Goal: Task Accomplishment & Management: Manage account settings

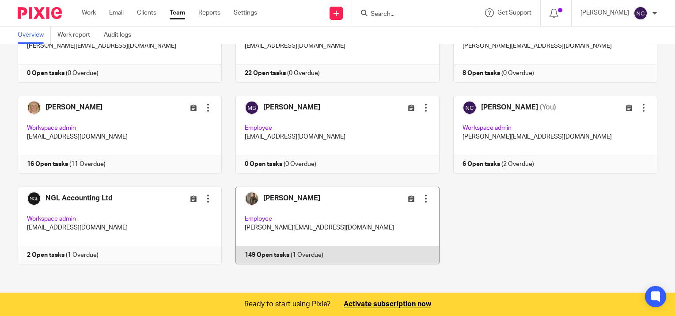
scroll to position [46, 0]
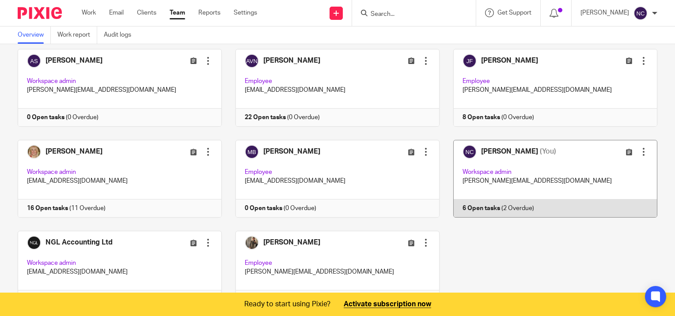
click at [472, 207] on link at bounding box center [548, 179] width 218 height 78
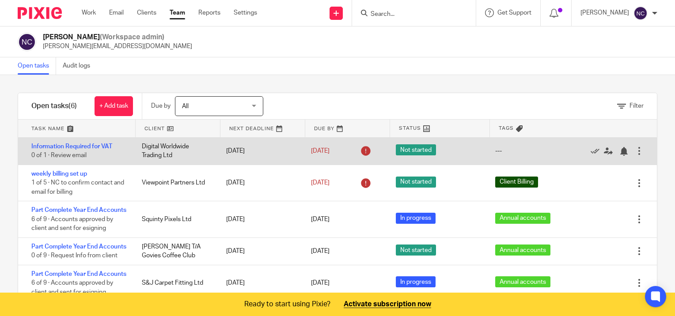
click at [407, 147] on span "Not started" at bounding box center [416, 149] width 40 height 11
click at [495, 151] on div "---" at bounding box center [498, 151] width 7 height 9
click at [635, 150] on div at bounding box center [639, 151] width 9 height 9
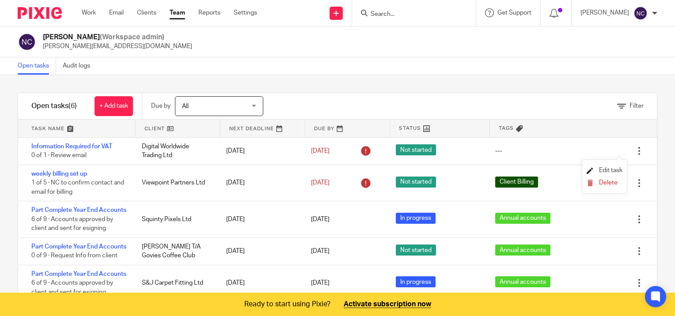
click at [604, 171] on span "Edit task" at bounding box center [610, 170] width 23 height 6
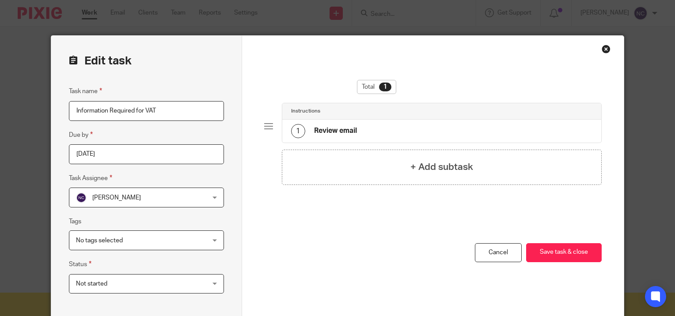
scroll to position [39, 0]
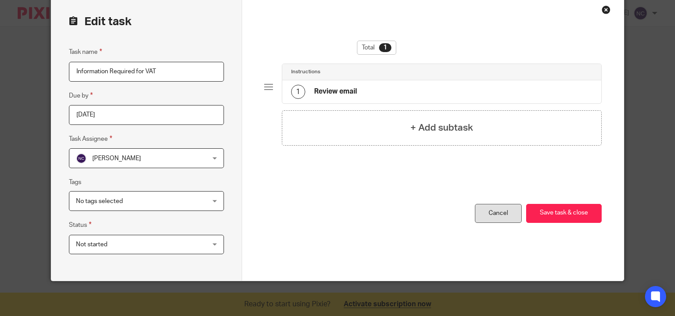
click at [506, 215] on link "Cancel" at bounding box center [498, 213] width 47 height 19
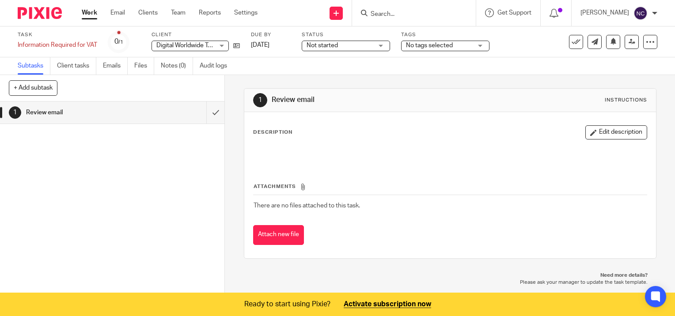
click at [91, 13] on link "Work" at bounding box center [89, 12] width 15 height 9
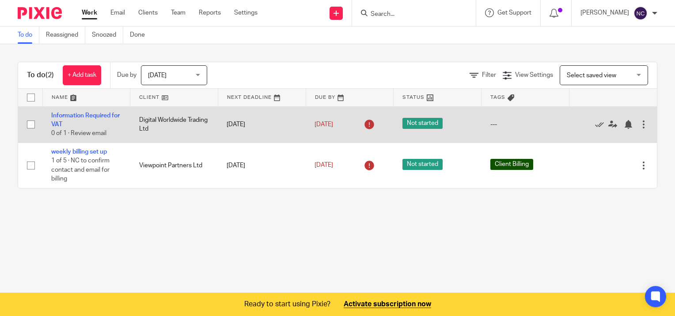
click at [29, 125] on input "checkbox" at bounding box center [31, 124] width 17 height 17
checkbox input "true"
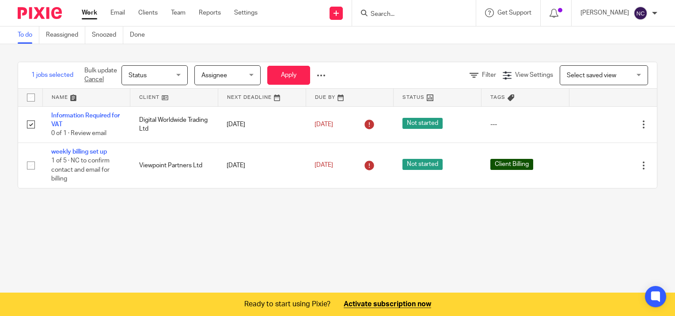
click at [322, 75] on div at bounding box center [321, 75] width 9 height 9
click at [422, 71] on div "Filter View Settings View Settings Manage saved views Select saved view Select …" at bounding box center [500, 75] width 311 height 20
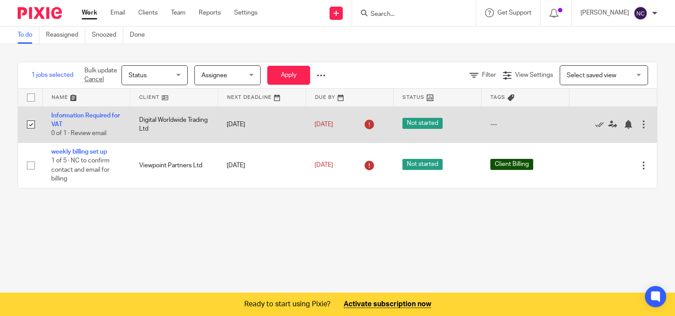
click at [420, 126] on span "Not started" at bounding box center [422, 123] width 40 height 11
click at [595, 126] on icon at bounding box center [599, 124] width 9 height 9
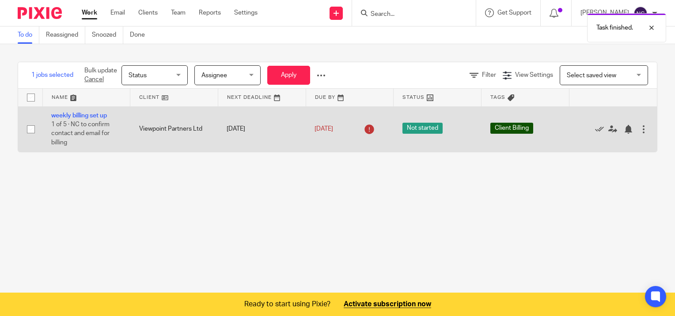
click at [413, 134] on td "Not started" at bounding box center [437, 128] width 88 height 45
click at [412, 129] on span "Not started" at bounding box center [422, 128] width 40 height 11
click at [348, 129] on div "15 Aug 2025" at bounding box center [349, 129] width 70 height 14
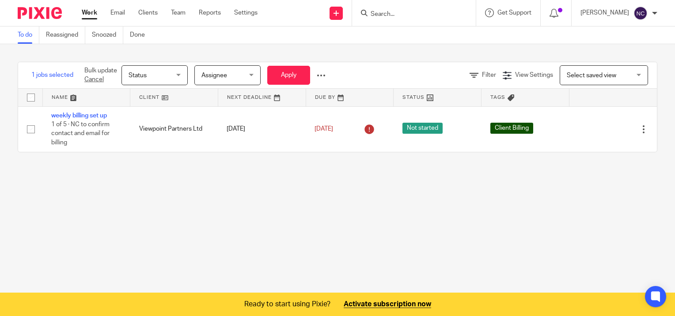
click at [634, 10] on img at bounding box center [640, 13] width 14 height 14
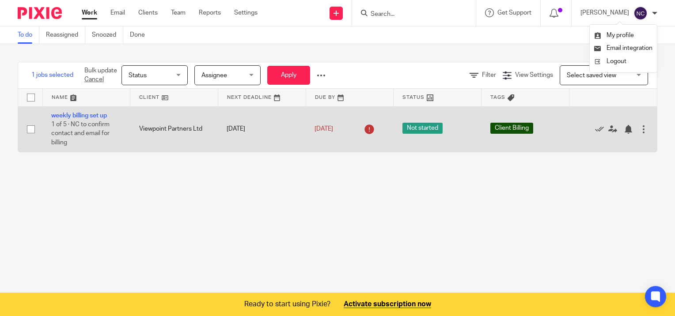
click at [36, 129] on input "checkbox" at bounding box center [31, 129] width 17 height 17
checkbox input "true"
click at [66, 131] on span "1 of 5 · NC to confirm contact and email for billing" at bounding box center [80, 133] width 58 height 24
click at [69, 117] on link "weekly billing set up" at bounding box center [79, 116] width 56 height 6
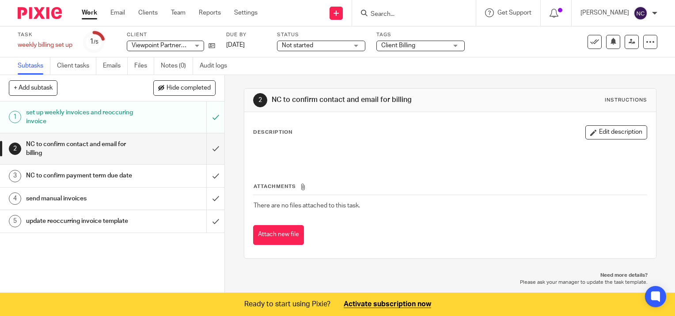
click at [366, 170] on div "Attachments There are no files attached to this task. Attach new file" at bounding box center [450, 205] width 394 height 80
click at [205, 155] on input "submit" at bounding box center [112, 148] width 224 height 31
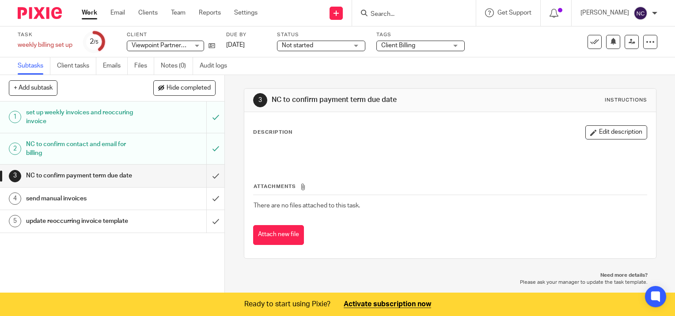
click at [266, 132] on p "Description" at bounding box center [272, 132] width 39 height 7
click at [274, 132] on p "Description" at bounding box center [272, 132] width 39 height 7
click at [621, 99] on div "Instructions" at bounding box center [626, 100] width 42 height 7
click at [595, 133] on button "Edit description" at bounding box center [616, 132] width 62 height 14
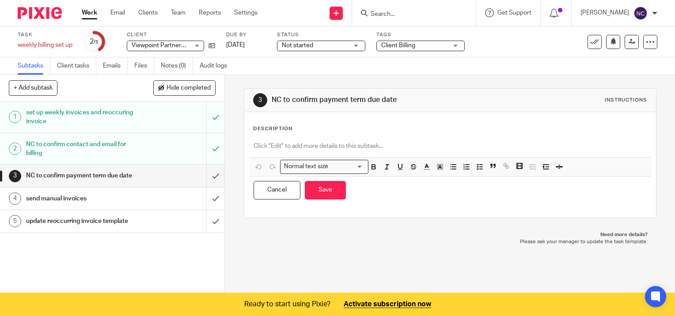
click at [381, 132] on div "Description" at bounding box center [450, 128] width 394 height 7
click at [286, 131] on p "Description" at bounding box center [272, 128] width 39 height 7
click at [303, 150] on p at bounding box center [449, 146] width 393 height 9
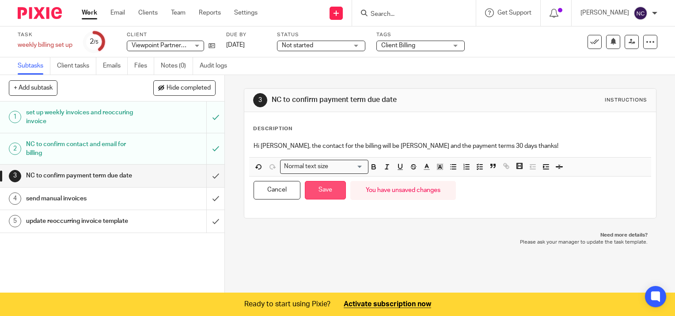
click at [311, 192] on button "Save" at bounding box center [325, 190] width 41 height 19
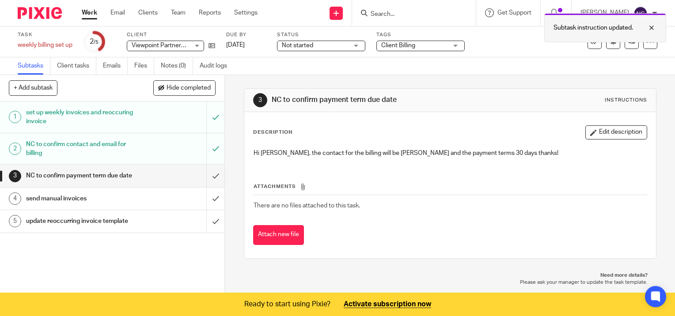
click at [654, 27] on div at bounding box center [645, 28] width 24 height 11
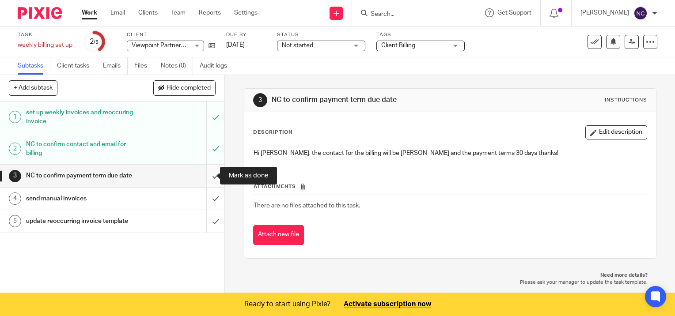
click at [205, 180] on input "submit" at bounding box center [112, 176] width 224 height 22
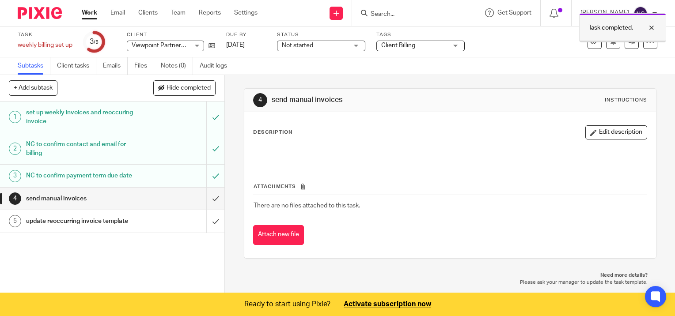
click at [653, 30] on div at bounding box center [645, 28] width 24 height 11
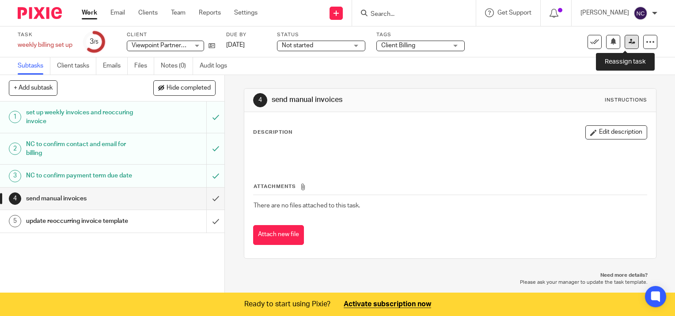
click at [628, 44] on icon at bounding box center [631, 41] width 7 height 7
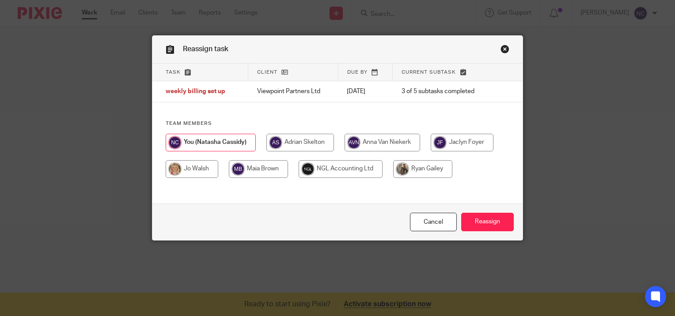
click at [194, 166] on input "radio" at bounding box center [192, 169] width 53 height 18
radio input "true"
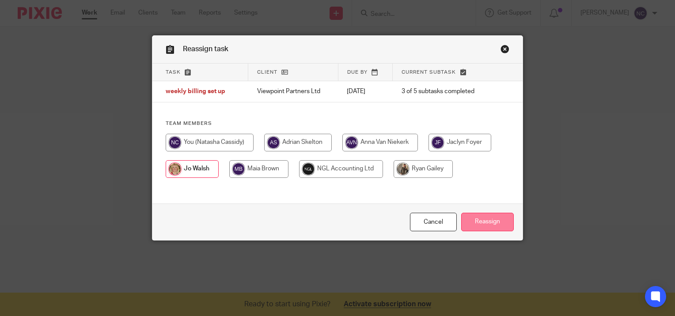
click at [503, 220] on input "Reassign" at bounding box center [487, 222] width 53 height 19
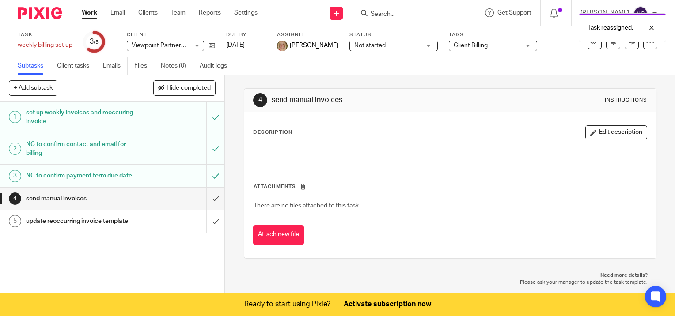
click at [91, 13] on link "Work" at bounding box center [89, 12] width 15 height 9
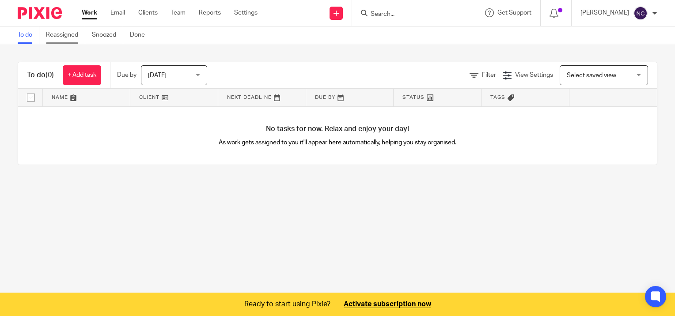
click at [66, 39] on link "Reassigned" at bounding box center [65, 34] width 39 height 17
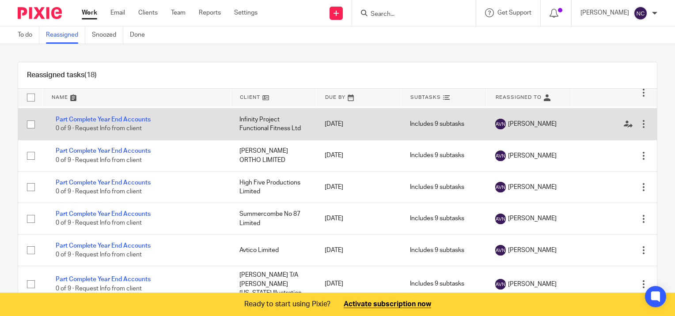
scroll to position [18, 0]
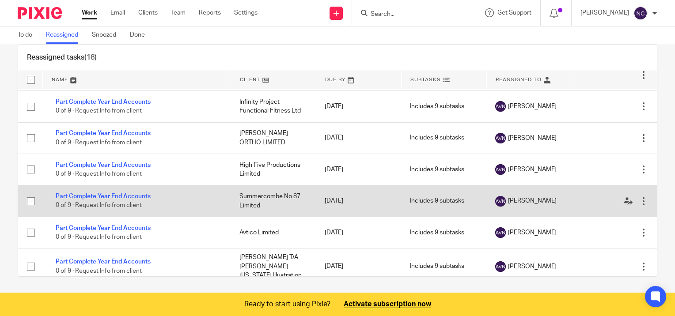
click at [93, 196] on td "Part Complete Year End Accounts 0 of 9 · Request Info from client" at bounding box center [136, 200] width 188 height 31
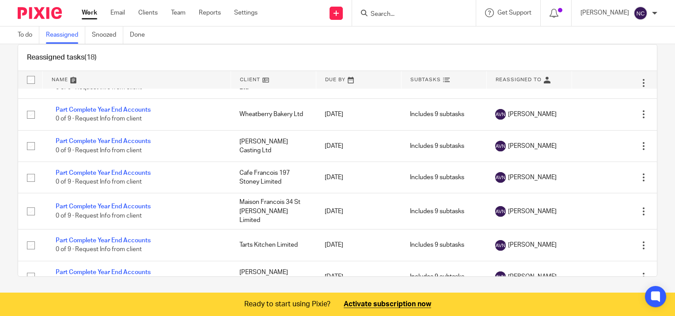
scroll to position [0, 0]
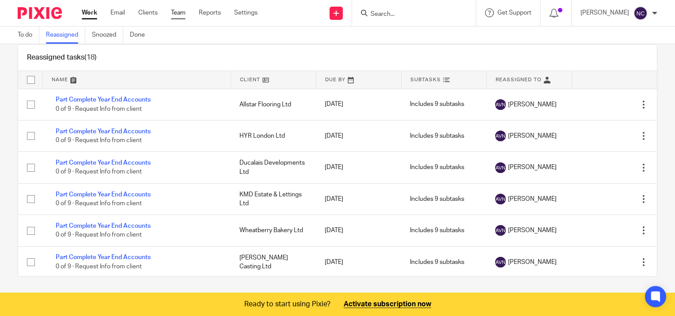
click at [177, 13] on link "Team" at bounding box center [178, 12] width 15 height 9
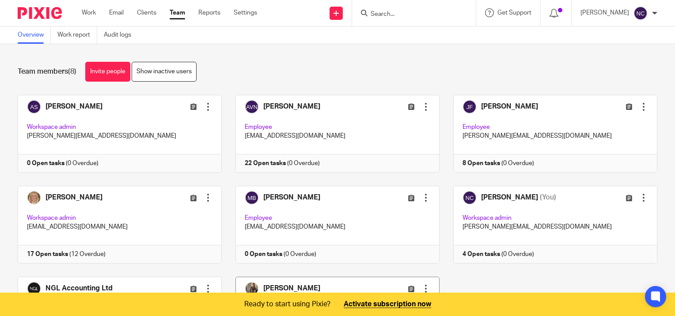
scroll to position [88, 0]
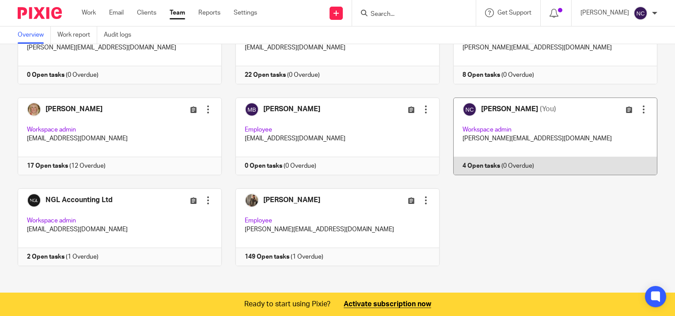
click at [475, 164] on link at bounding box center [548, 137] width 218 height 78
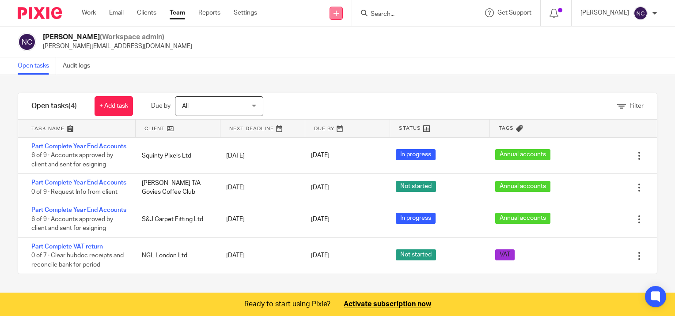
click at [339, 14] on icon at bounding box center [335, 13] width 5 height 5
click at [346, 53] on link "Create task" at bounding box center [338, 54] width 62 height 13
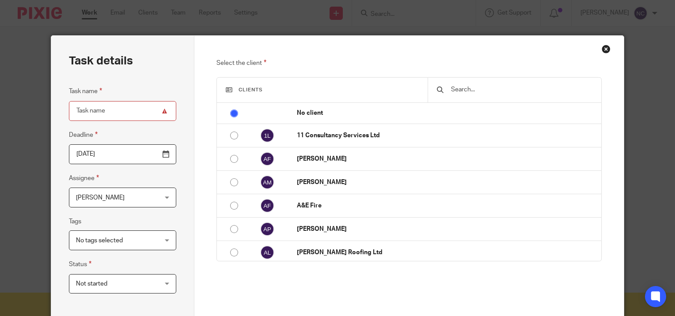
click at [248, 88] on span "Clients" at bounding box center [250, 89] width 24 height 5
click at [163, 115] on input "Task name" at bounding box center [122, 111] width 107 height 20
click at [323, 87] on h3 "Clients" at bounding box center [322, 90] width 193 height 7
click at [452, 87] on input "text" at bounding box center [521, 90] width 143 height 10
type input "b"
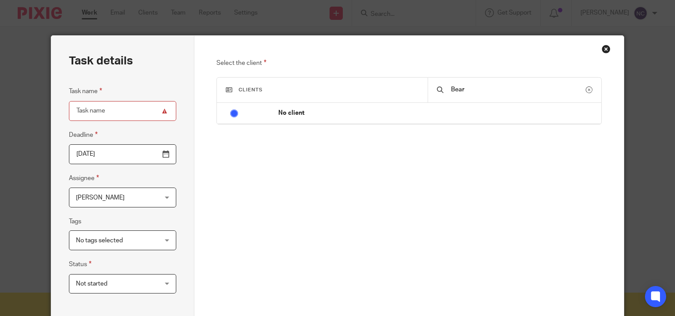
type input "Bear"
click at [605, 49] on div "Close this dialog window" at bounding box center [605, 49] width 9 height 9
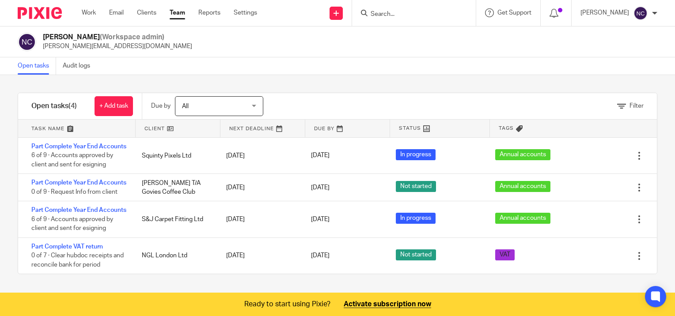
click at [144, 10] on link "Clients" at bounding box center [146, 12] width 19 height 9
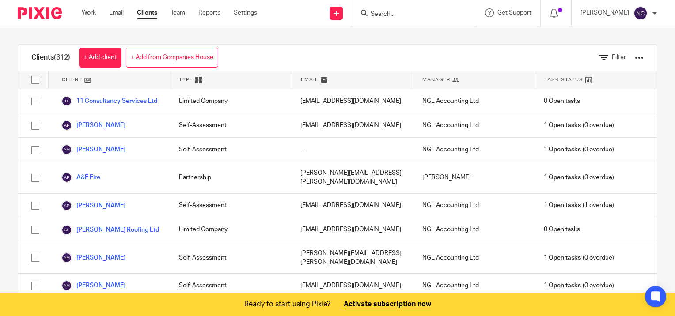
click at [384, 13] on input "Search" at bounding box center [409, 15] width 79 height 8
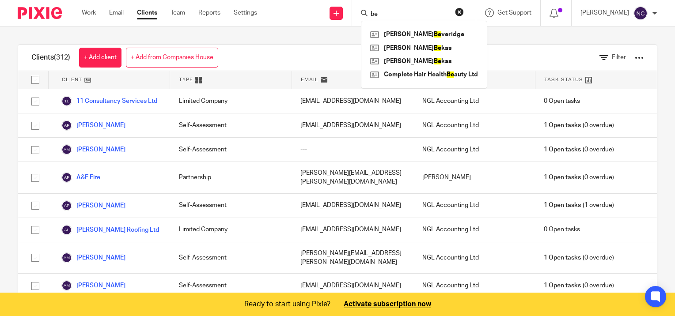
type input "b"
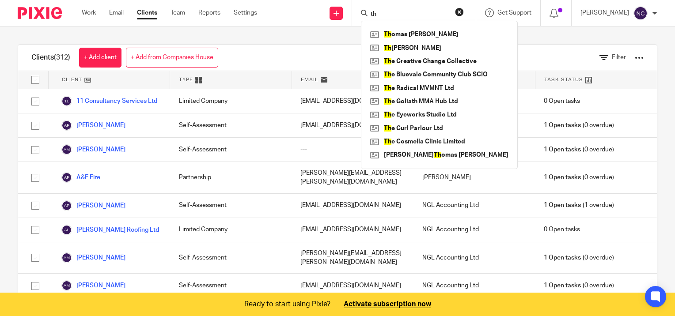
type input "t"
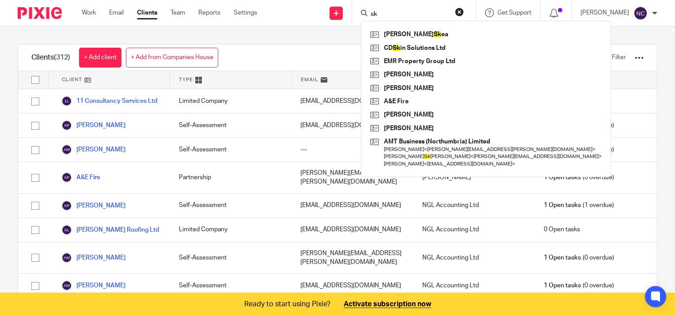
type input "s"
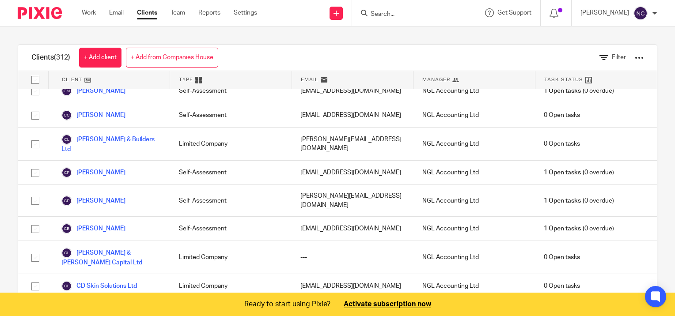
scroll to position [1016, 0]
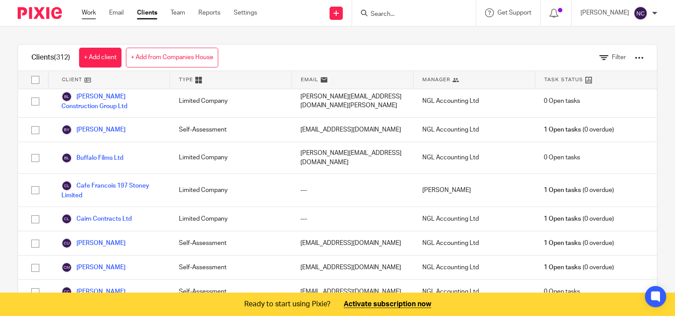
click at [92, 15] on link "Work" at bounding box center [89, 12] width 14 height 9
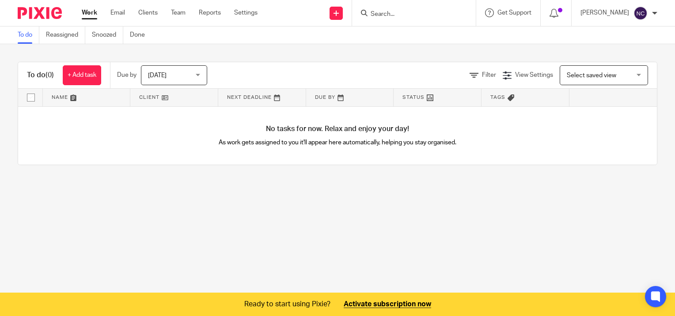
click at [143, 18] on div "Work Email Clients Team Reports Settings Work Email Clients Team Reports Settin…" at bounding box center [172, 13] width 198 height 26
click at [146, 14] on link "Clients" at bounding box center [147, 12] width 19 height 9
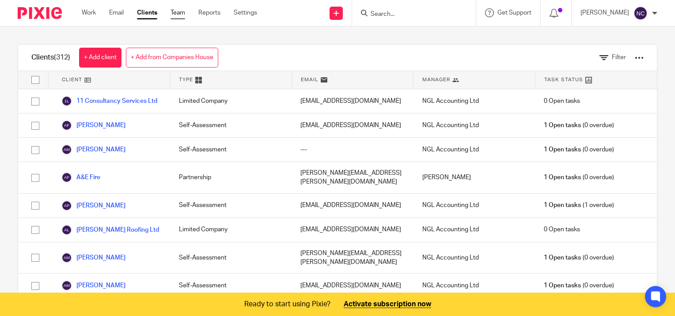
click at [185, 14] on link "Team" at bounding box center [177, 12] width 15 height 9
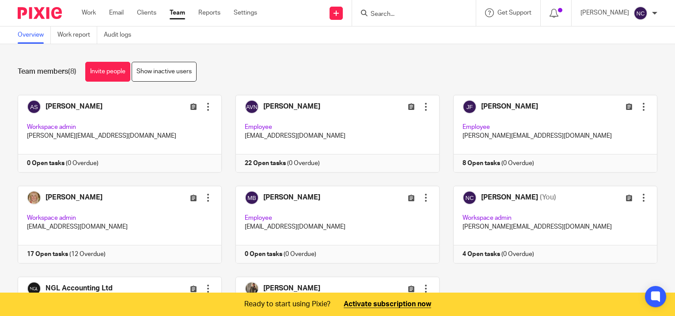
click at [390, 13] on input "Search" at bounding box center [409, 15] width 79 height 8
type input "kmd"
click button "submit" at bounding box center [0, 0] width 0 height 0
click at [397, 37] on link at bounding box center [423, 34] width 110 height 13
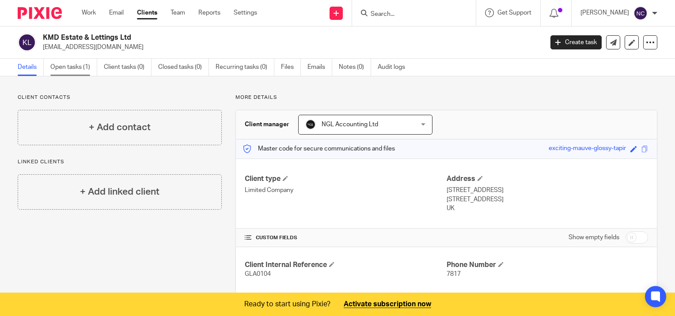
click at [81, 71] on link "Open tasks (1)" at bounding box center [73, 67] width 47 height 17
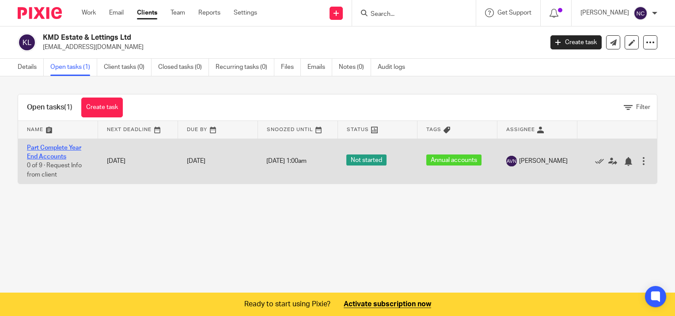
click at [60, 150] on link "Part Complete Year End Accounts" at bounding box center [54, 152] width 54 height 15
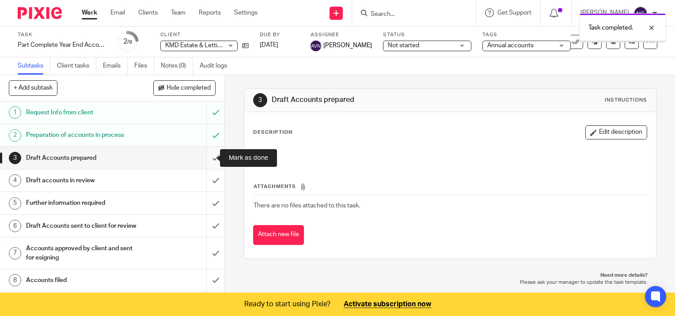
click at [208, 157] on input "submit" at bounding box center [112, 158] width 224 height 22
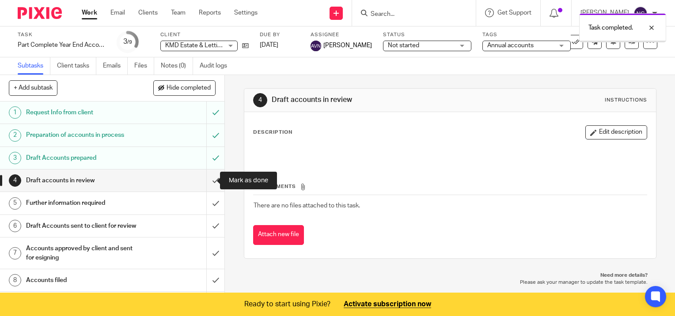
click at [208, 177] on input "submit" at bounding box center [112, 181] width 224 height 22
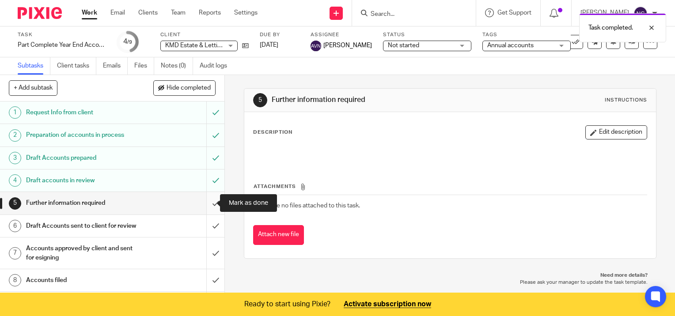
click at [205, 201] on input "submit" at bounding box center [112, 203] width 224 height 22
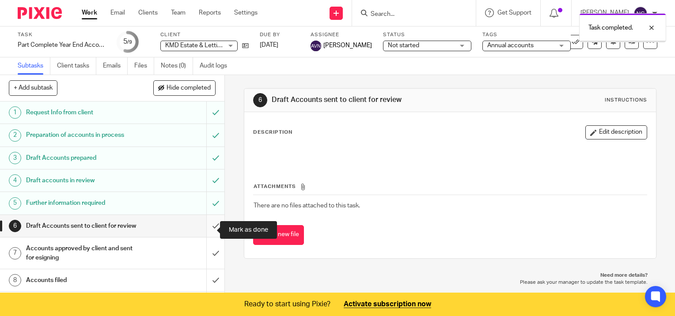
click at [208, 227] on input "submit" at bounding box center [112, 226] width 224 height 22
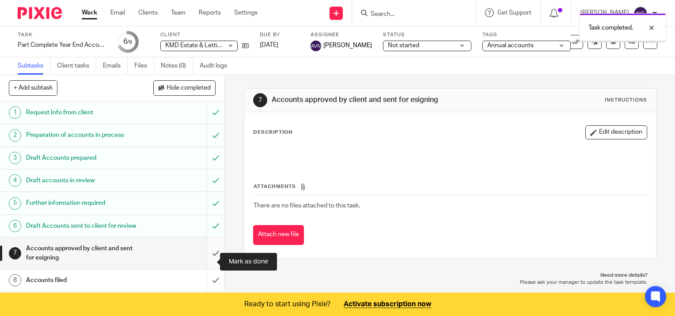
click at [207, 264] on input "submit" at bounding box center [112, 253] width 224 height 31
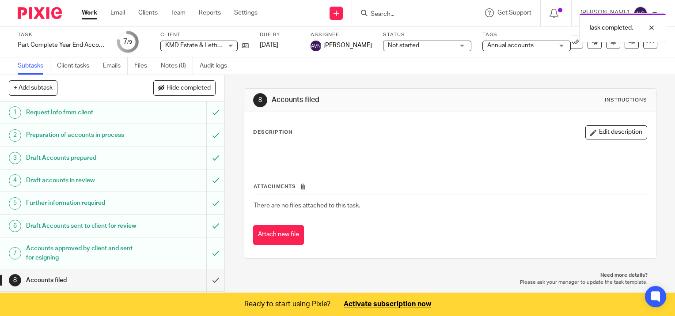
click at [395, 3] on div at bounding box center [414, 13] width 124 height 26
click at [393, 12] on div "Task completed." at bounding box center [501, 26] width 329 height 34
click at [382, 7] on div at bounding box center [414, 13] width 124 height 26
click at [383, 14] on div "Task completed." at bounding box center [501, 26] width 329 height 34
click at [369, 12] on div at bounding box center [412, 13] width 103 height 11
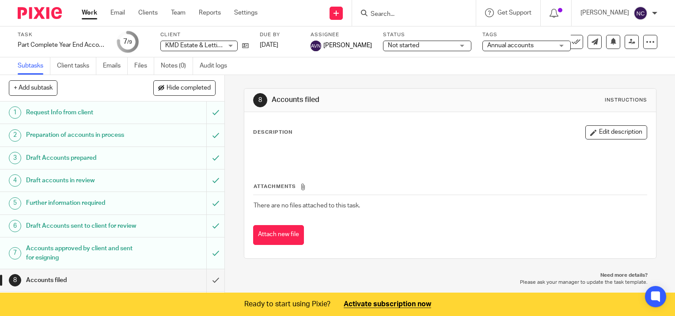
click at [382, 13] on input "Search" at bounding box center [409, 15] width 79 height 8
type input "infinity"
click button "submit" at bounding box center [0, 0] width 0 height 0
click at [419, 37] on link at bounding box center [430, 34] width 125 height 13
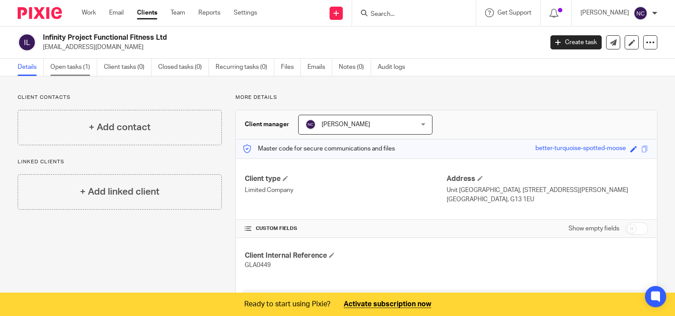
click at [63, 63] on link "Open tasks (1)" at bounding box center [73, 67] width 47 height 17
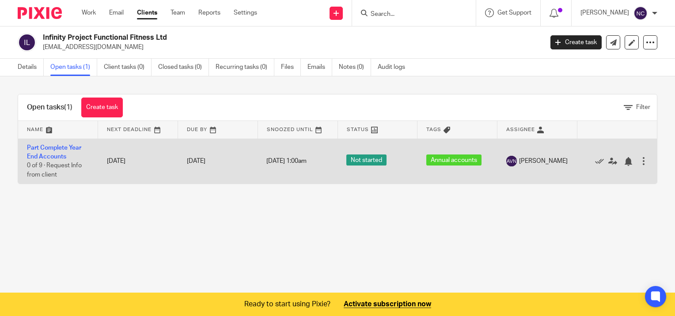
click at [90, 155] on td "Part Complete Year End Accounts 0 of 9 · Request Info from client" at bounding box center [58, 161] width 80 height 45
click at [49, 154] on link "Part Complete Year End Accounts" at bounding box center [54, 152] width 54 height 15
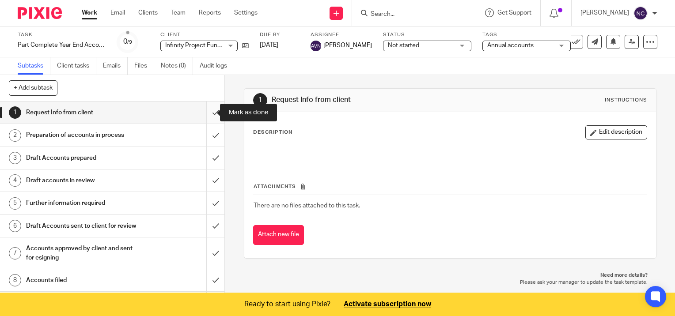
click at [202, 113] on input "submit" at bounding box center [112, 113] width 224 height 22
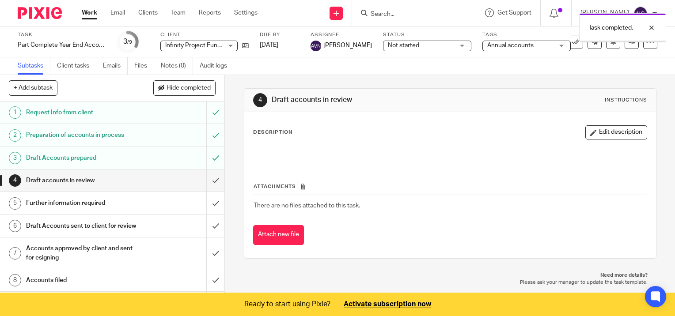
click at [208, 178] on input "submit" at bounding box center [112, 181] width 224 height 22
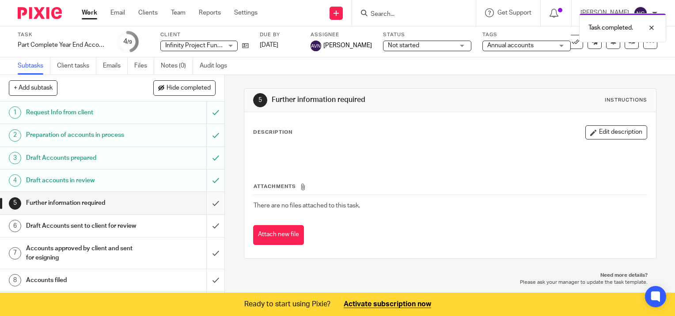
click at [204, 199] on input "submit" at bounding box center [112, 203] width 224 height 22
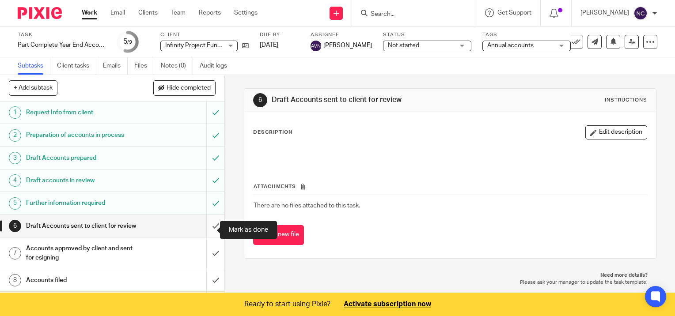
click at [210, 226] on input "submit" at bounding box center [112, 226] width 224 height 22
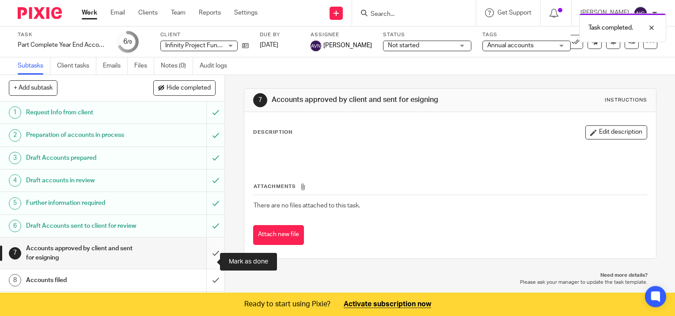
click at [209, 256] on input "submit" at bounding box center [112, 253] width 224 height 31
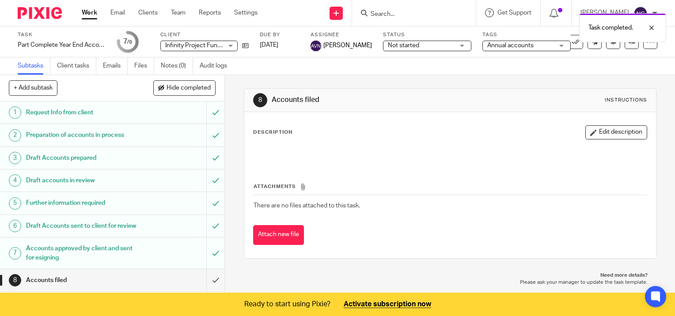
click at [392, 12] on div "Task completed." at bounding box center [501, 26] width 329 height 34
click at [402, 14] on div "Task completed." at bounding box center [501, 26] width 329 height 34
click at [401, 12] on div "Task completed." at bounding box center [501, 26] width 329 height 34
drag, startPoint x: 401, startPoint y: 12, endPoint x: 389, endPoint y: 11, distance: 12.8
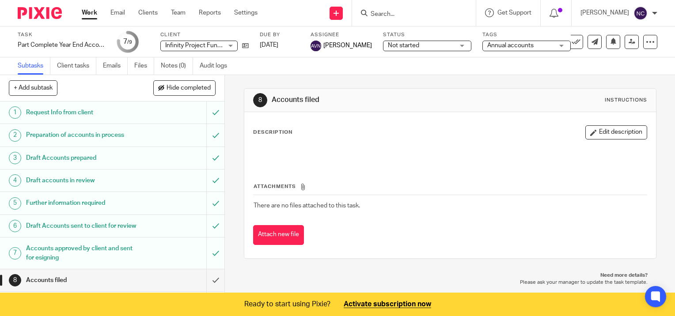
click at [389, 11] on input "Search" at bounding box center [409, 15] width 79 height 8
type input "complete"
click at [404, 30] on link at bounding box center [424, 34] width 112 height 13
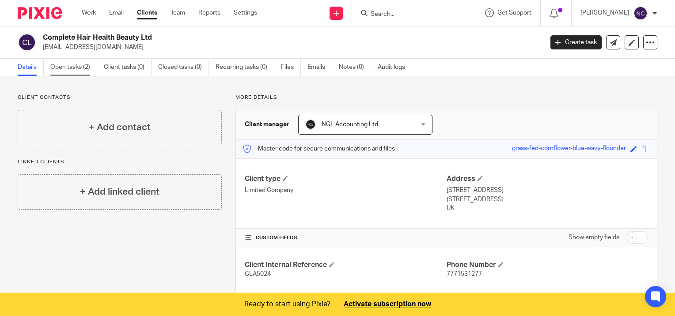
click at [79, 70] on link "Open tasks (2)" at bounding box center [73, 67] width 47 height 17
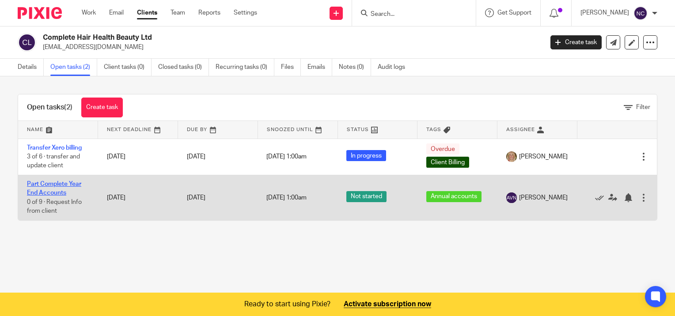
click at [64, 193] on link "Part Complete Year End Accounts" at bounding box center [54, 188] width 54 height 15
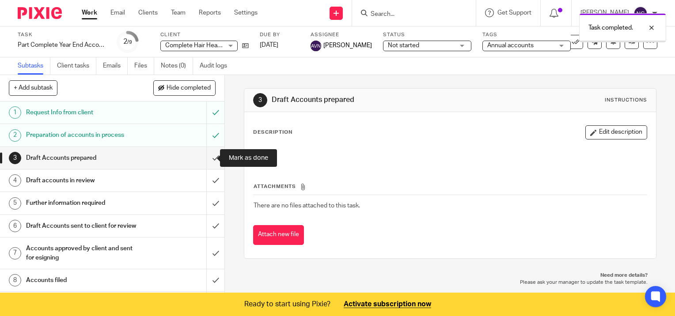
click at [204, 154] on input "submit" at bounding box center [112, 158] width 224 height 22
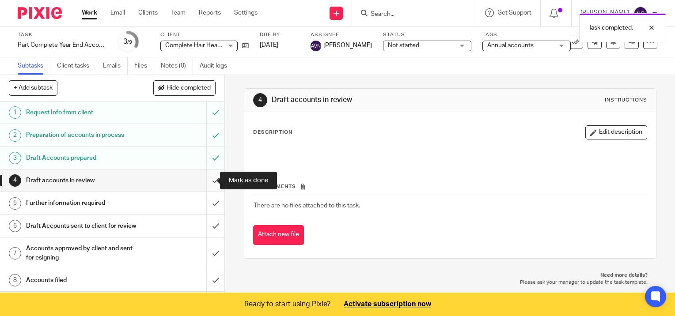
click at [204, 182] on input "submit" at bounding box center [112, 181] width 224 height 22
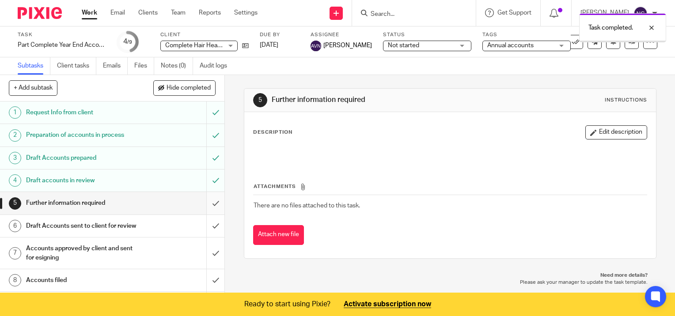
click at [208, 200] on input "submit" at bounding box center [112, 203] width 224 height 22
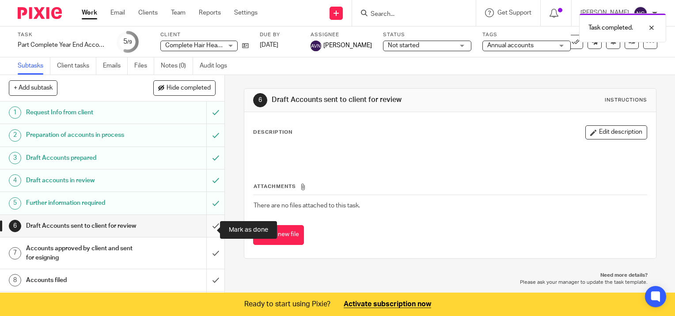
click at [201, 229] on input "submit" at bounding box center [112, 226] width 224 height 22
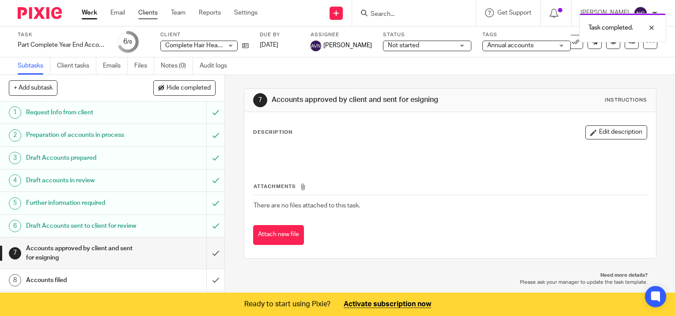
click at [141, 15] on link "Clients" at bounding box center [147, 12] width 19 height 9
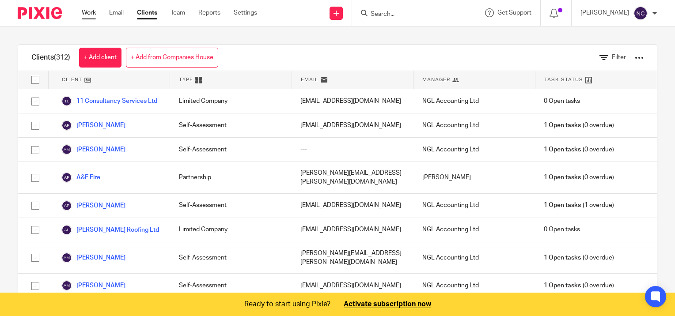
click at [89, 16] on link "Work" at bounding box center [89, 12] width 14 height 9
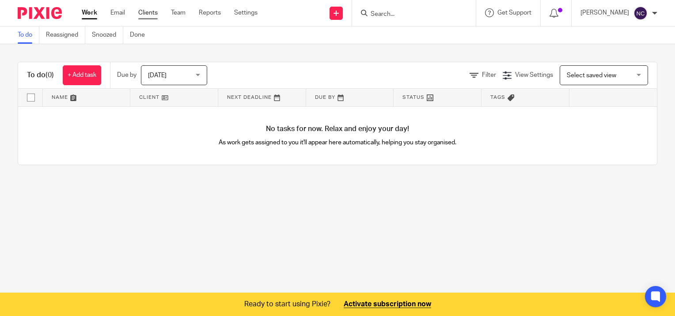
click at [150, 13] on link "Clients" at bounding box center [147, 12] width 19 height 9
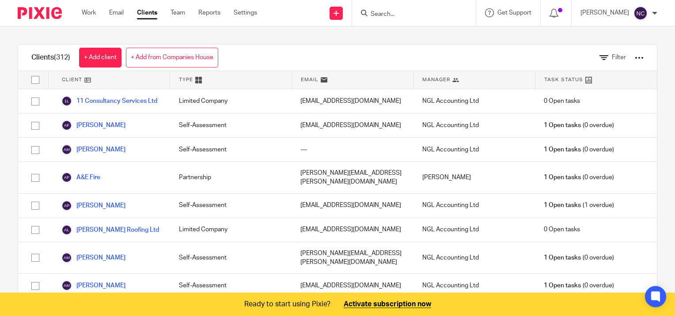
click at [385, 14] on input "Search" at bounding box center [409, 15] width 79 height 8
type input "squinty"
click at [421, 37] on link at bounding box center [423, 34] width 110 height 13
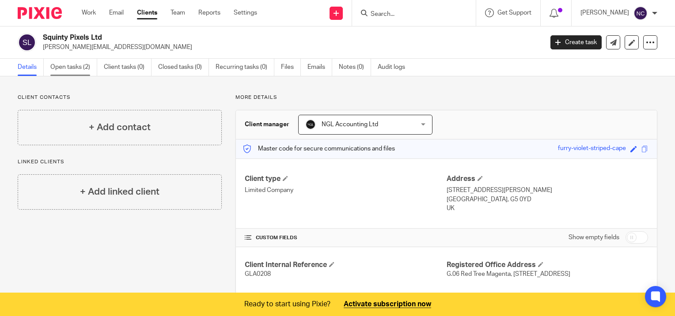
click at [60, 65] on link "Open tasks (2)" at bounding box center [73, 67] width 47 height 17
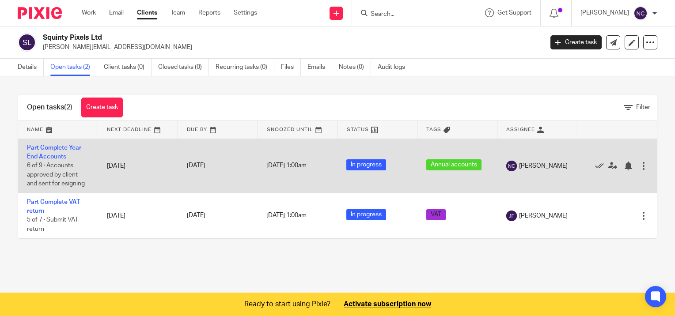
click at [40, 152] on td "Part Complete Year End Accounts 6 of 9 · Accounts approved by client and sent f…" at bounding box center [58, 166] width 80 height 54
click at [47, 145] on link "Part Complete Year End Accounts" at bounding box center [54, 152] width 54 height 15
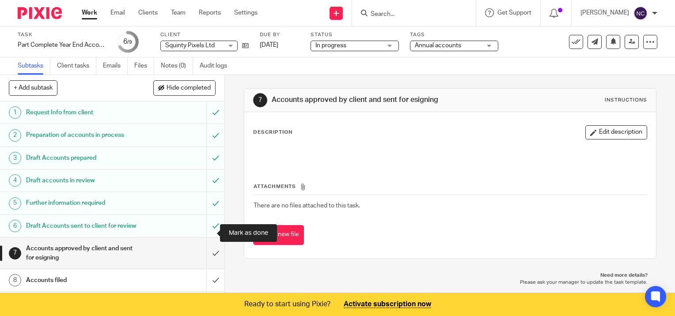
scroll to position [28, 0]
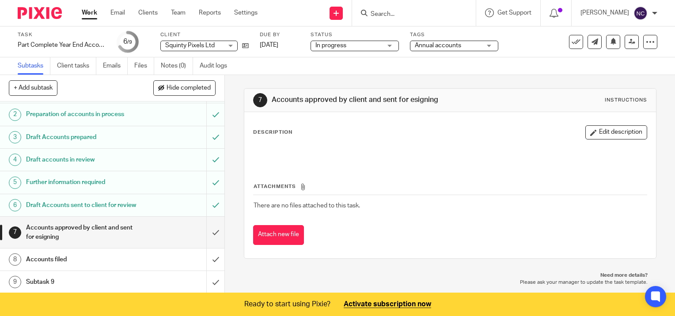
click at [131, 203] on h1 "Draft Accounts sent to client for review" at bounding box center [83, 205] width 114 height 13
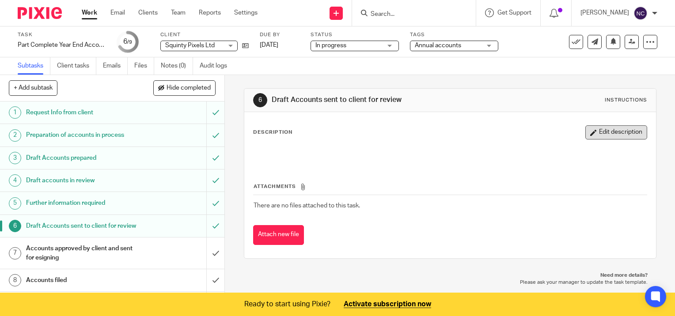
click at [609, 132] on button "Edit description" at bounding box center [616, 132] width 62 height 14
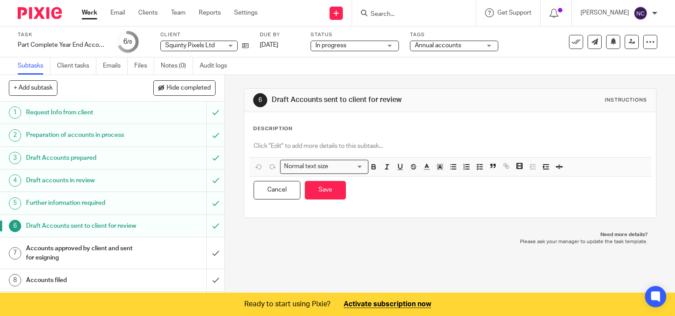
click at [293, 136] on div "Description Normal text size Loading... Remove Edit Insert new video Copy and p…" at bounding box center [450, 164] width 394 height 79
click at [287, 127] on p "Description" at bounding box center [272, 128] width 39 height 7
click at [392, 128] on div "Description" at bounding box center [450, 128] width 394 height 7
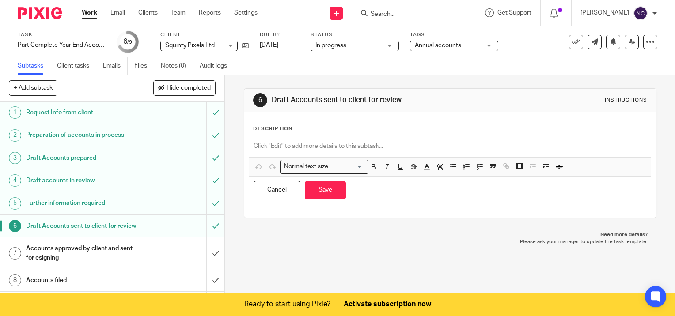
click at [408, 129] on div "Description" at bounding box center [450, 128] width 394 height 7
drag, startPoint x: 586, startPoint y: 101, endPoint x: 515, endPoint y: 150, distance: 86.4
click at [586, 101] on div "6 Draft Accounts sent to client for review Instructions" at bounding box center [450, 100] width 394 height 14
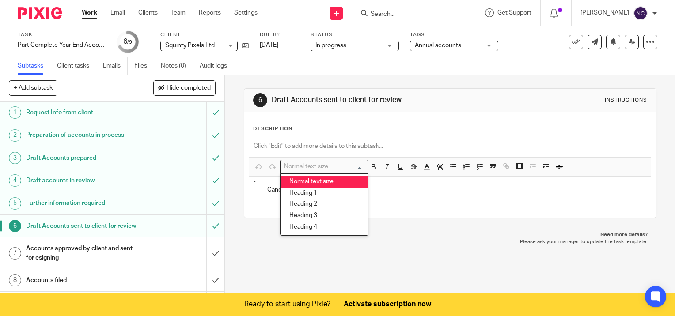
click at [336, 166] on input "Search for option" at bounding box center [322, 166] width 82 height 9
click at [360, 137] on div at bounding box center [450, 147] width 402 height 20
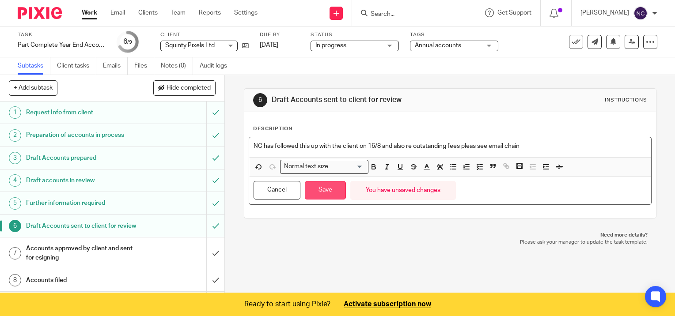
click at [308, 193] on button "Save" at bounding box center [325, 190] width 41 height 19
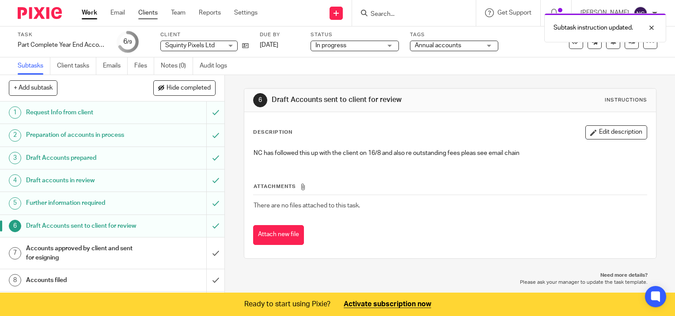
click at [146, 13] on link "Clients" at bounding box center [147, 12] width 19 height 9
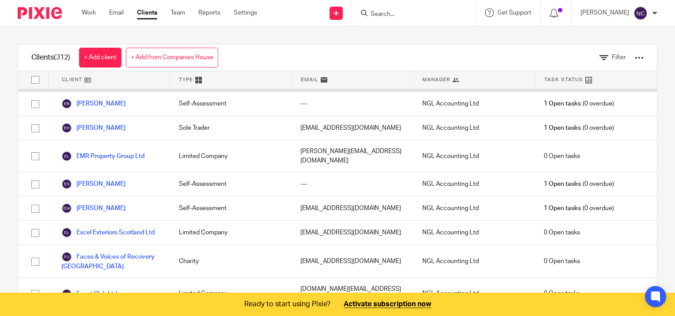
scroll to position [2650, 0]
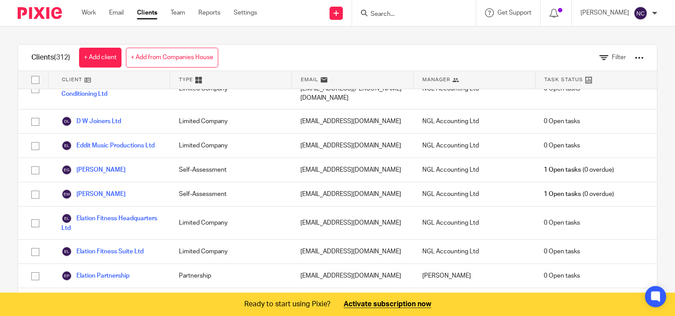
click at [409, 12] on input "Search" at bounding box center [409, 15] width 79 height 8
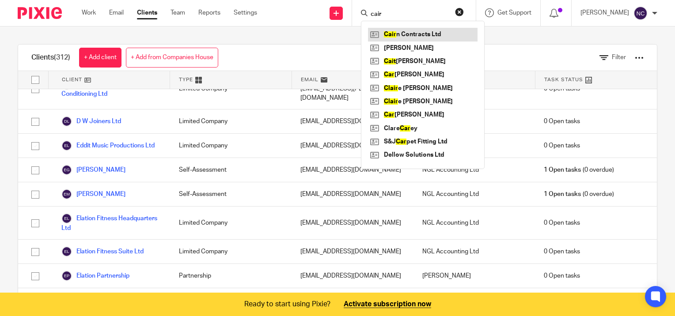
type input "cair"
click at [423, 37] on link at bounding box center [423, 34] width 110 height 13
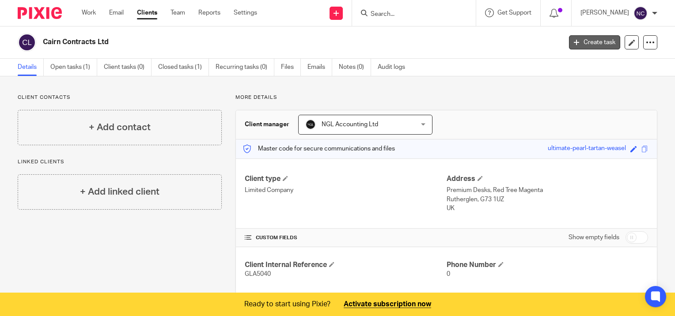
click at [590, 41] on link "Create task" at bounding box center [594, 42] width 51 height 14
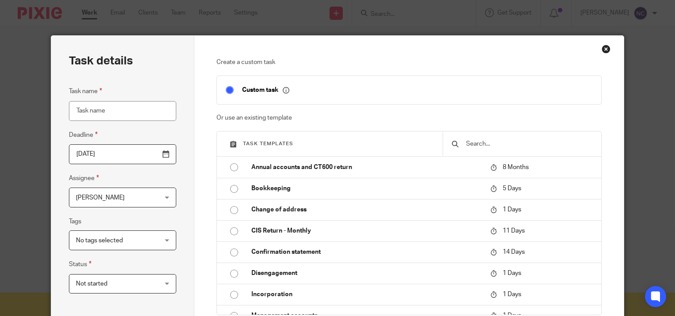
click at [118, 113] on input "Task name" at bounding box center [122, 111] width 107 height 20
type input "Company Secreterial"
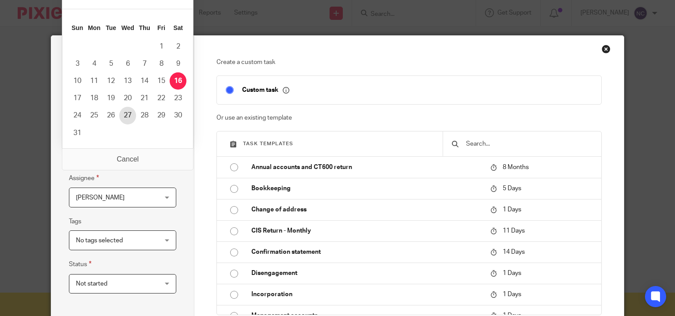
type input "2025-08-27"
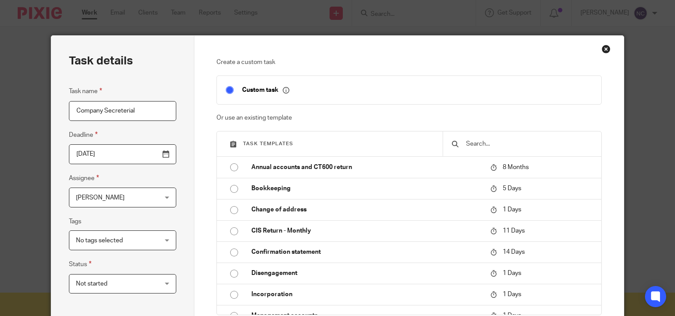
click at [153, 194] on div "Natasha Cassidy Natasha Cassidy" at bounding box center [122, 198] width 107 height 20
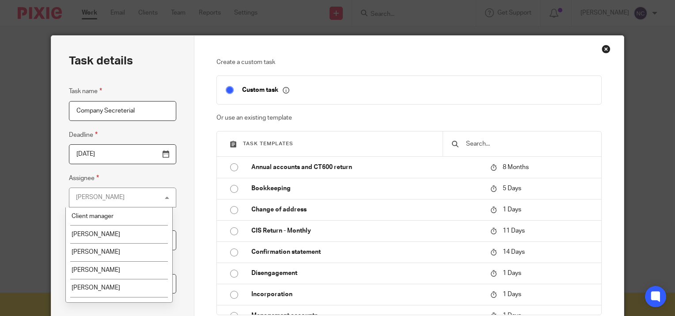
click at [167, 180] on fieldset "Assignee Natasha Cassidy Natasha Cassidy Client manager Adrian Skelton Anna Van…" at bounding box center [122, 190] width 107 height 34
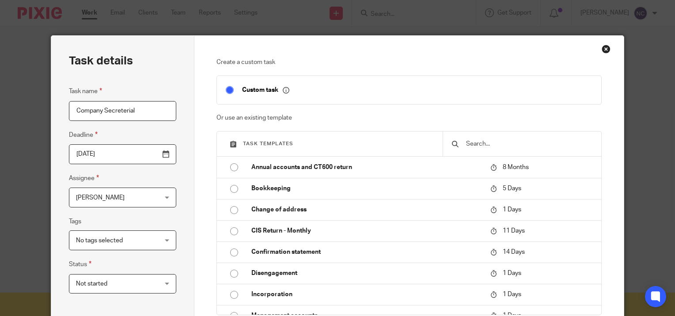
click at [164, 200] on div "Natasha Cassidy Natasha Cassidy" at bounding box center [122, 198] width 107 height 20
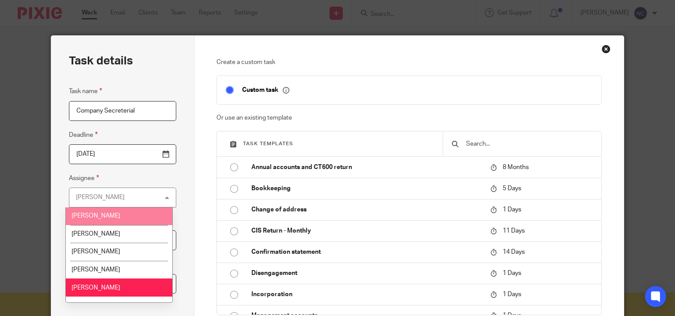
scroll to position [39, 0]
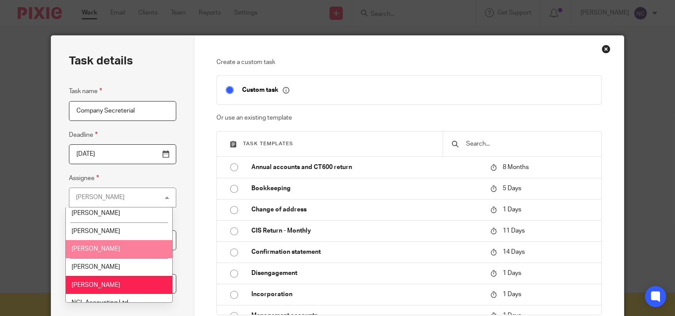
click at [95, 248] on span "[PERSON_NAME]" at bounding box center [96, 249] width 49 height 6
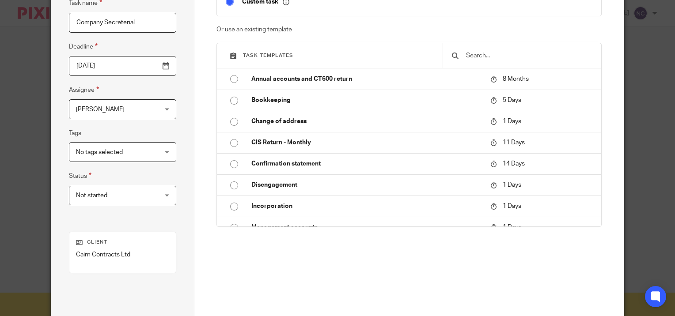
scroll to position [176, 0]
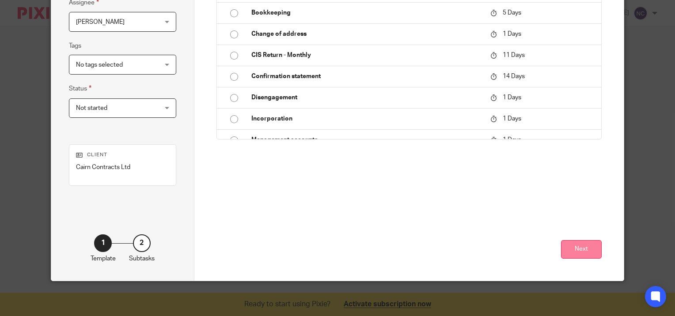
click at [575, 250] on button "Next" at bounding box center [581, 249] width 41 height 19
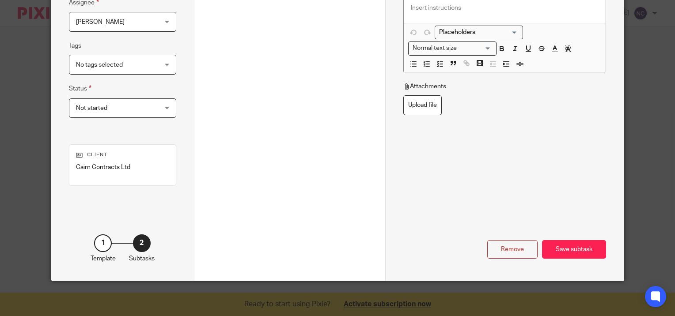
scroll to position [0, 0]
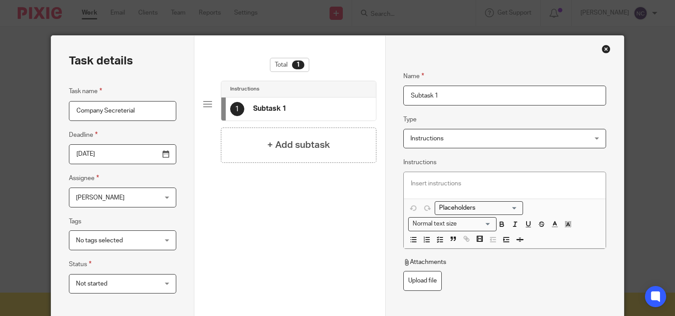
click at [433, 132] on span "Instructions" at bounding box center [488, 138] width 156 height 19
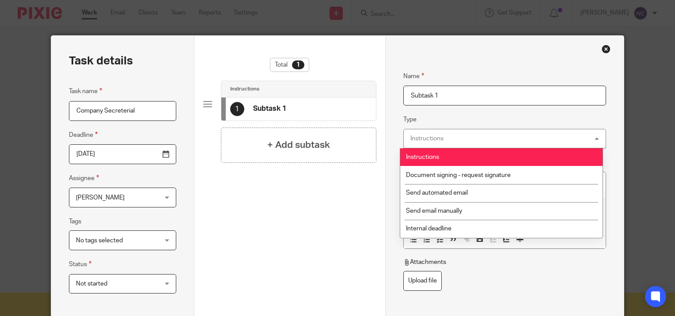
click at [438, 91] on input "Subtask 1" at bounding box center [504, 96] width 203 height 20
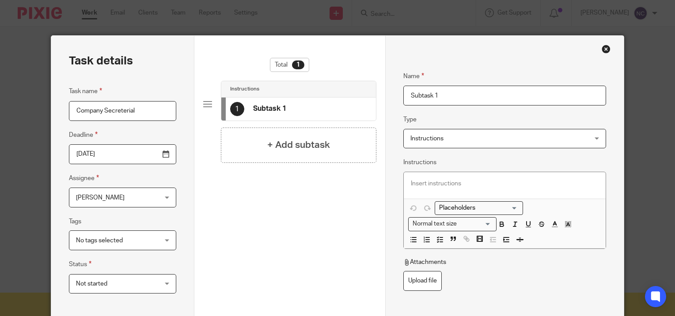
click at [419, 138] on span "Instructions" at bounding box center [426, 139] width 33 height 6
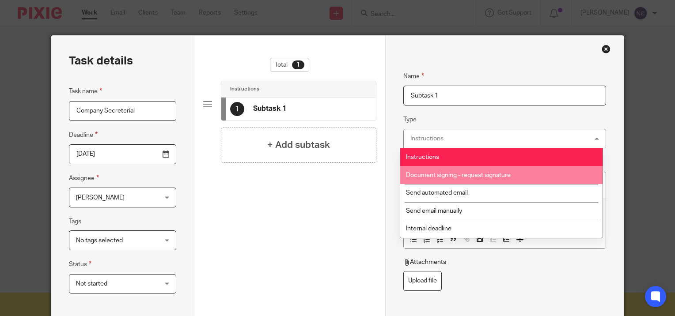
click at [262, 238] on div "Total 1 Instructions 1 Subtask 1 + Add subtask" at bounding box center [289, 184] width 173 height 252
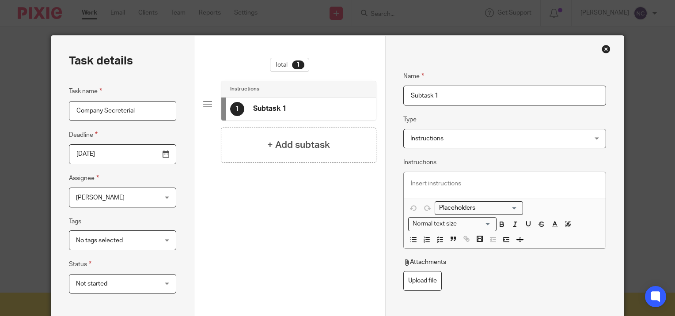
click at [441, 83] on fieldset "Name Subtask 1" at bounding box center [504, 82] width 203 height 48
click at [438, 89] on input "Subtask 1" at bounding box center [504, 96] width 203 height 20
type input "S"
type input "Shareholder update"
click at [426, 147] on span "Instructions" at bounding box center [488, 138] width 156 height 19
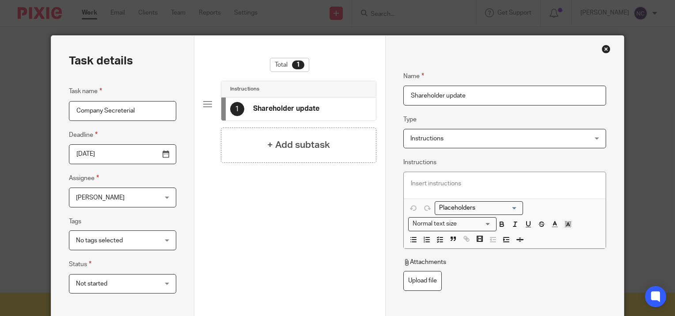
click at [274, 221] on div "Total 1 Instructions 1 Shareholder update + Add subtask" at bounding box center [289, 184] width 173 height 252
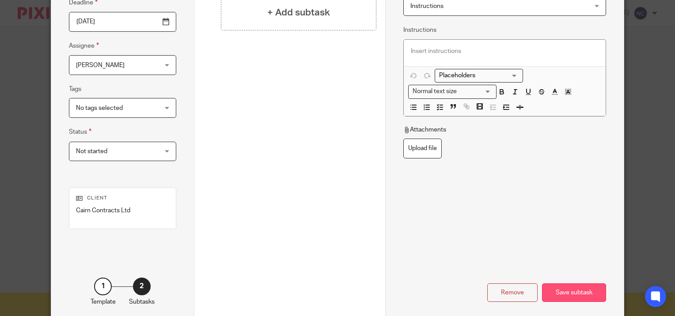
scroll to position [176, 0]
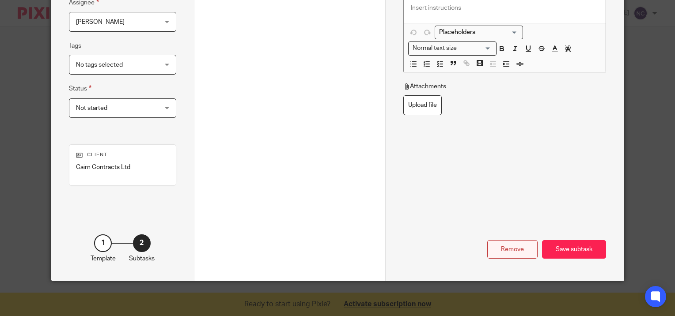
click at [510, 254] on div "Remove" at bounding box center [512, 249] width 50 height 19
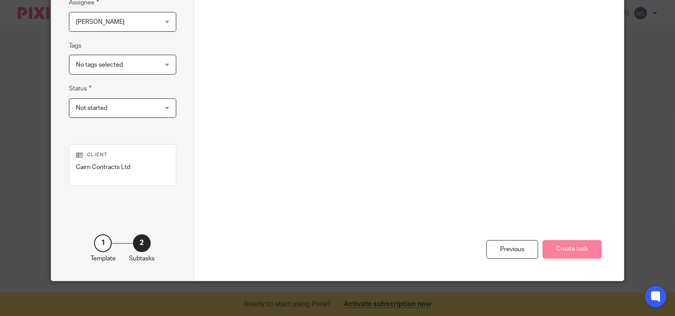
drag, startPoint x: 323, startPoint y: 242, endPoint x: 361, endPoint y: 227, distance: 41.2
click at [324, 243] on div "Previous Create task" at bounding box center [409, 191] width 386 height 180
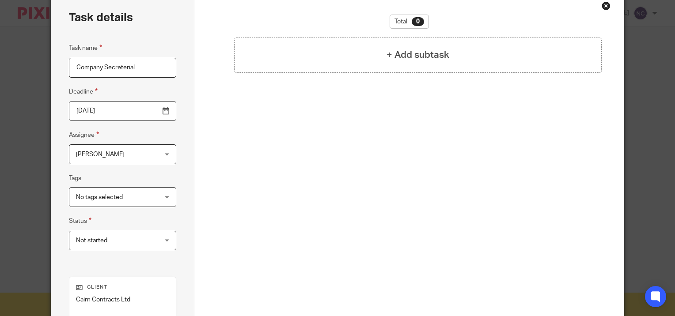
click at [393, 202] on div "Total 0 + Add subtask" at bounding box center [409, 124] width 386 height 219
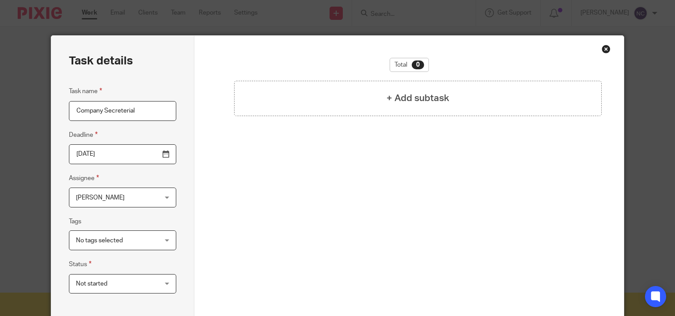
scroll to position [176, 0]
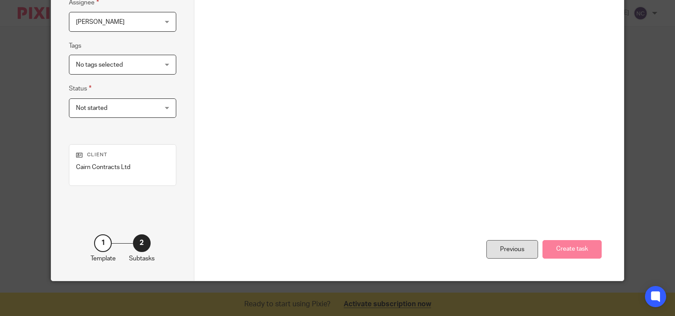
click at [512, 251] on div "Previous" at bounding box center [512, 249] width 52 height 19
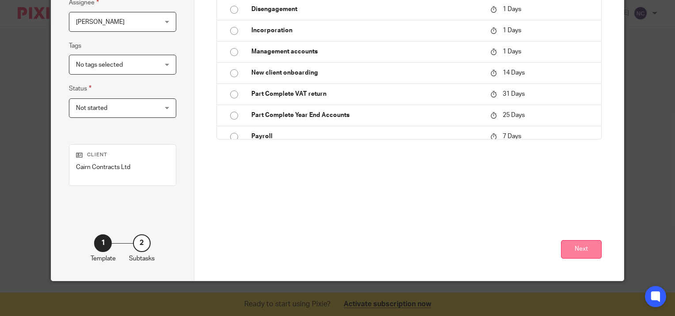
click at [580, 250] on button "Next" at bounding box center [581, 249] width 41 height 19
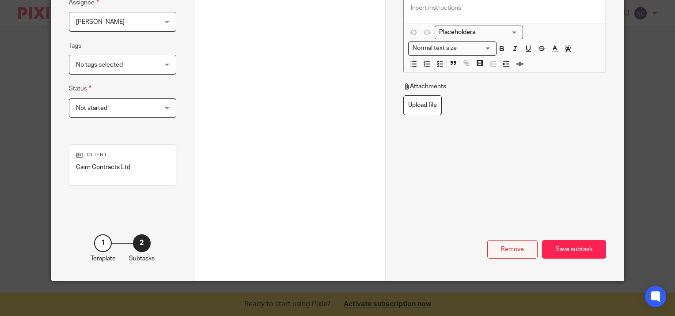
click at [512, 251] on div "Remove" at bounding box center [512, 249] width 50 height 19
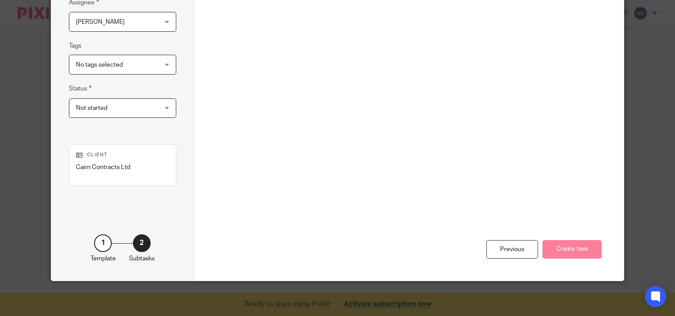
scroll to position [0, 0]
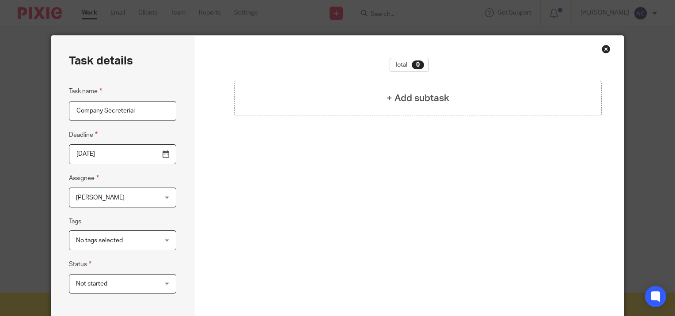
click at [603, 49] on div "Close this dialog window" at bounding box center [605, 49] width 9 height 9
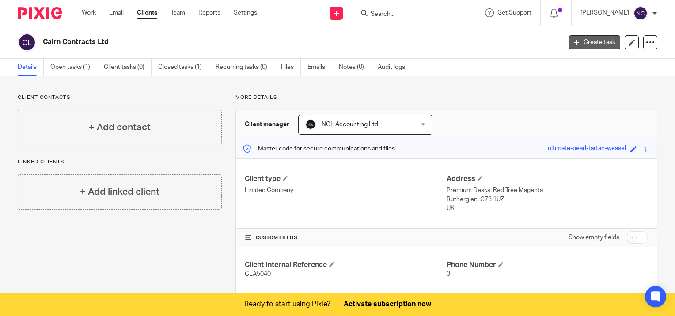
click at [587, 44] on link "Create task" at bounding box center [594, 42] width 51 height 14
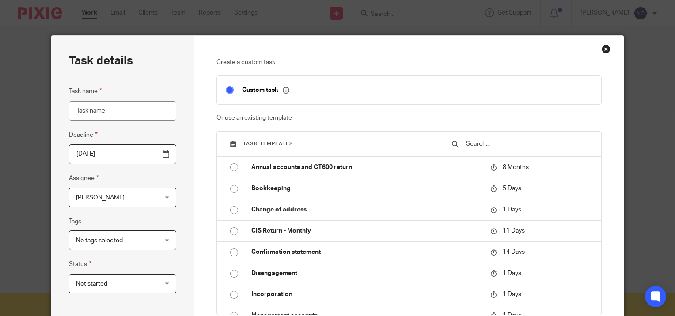
click at [134, 112] on input "Task name" at bounding box center [122, 111] width 107 height 20
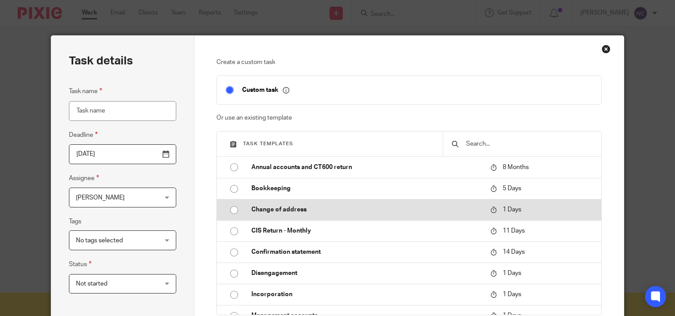
click at [230, 212] on input "radio" at bounding box center [234, 210] width 17 height 17
type input "[DATE]"
type input "Change of address"
checkbox input "false"
radio input "false"
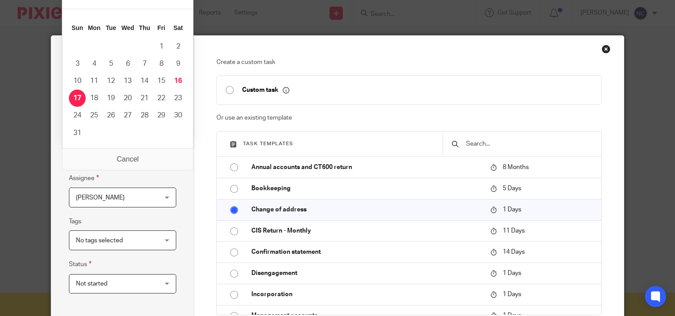
click at [113, 156] on input "[DATE]" at bounding box center [122, 154] width 107 height 20
type input "[DATE]"
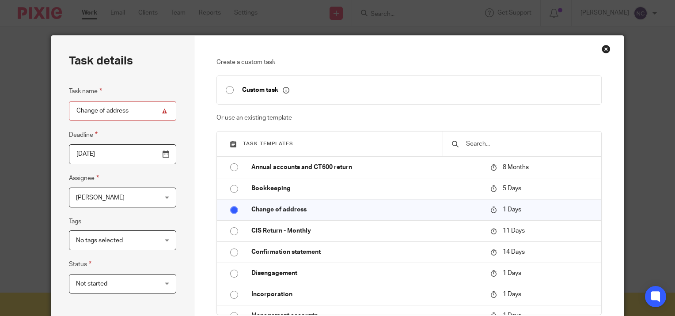
scroll to position [88, 0]
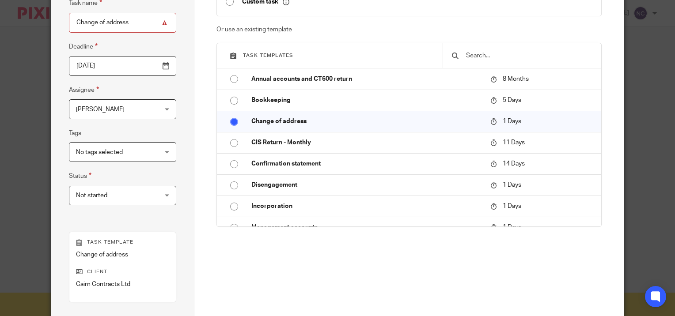
click at [159, 155] on div "No tags selected" at bounding box center [122, 152] width 107 height 20
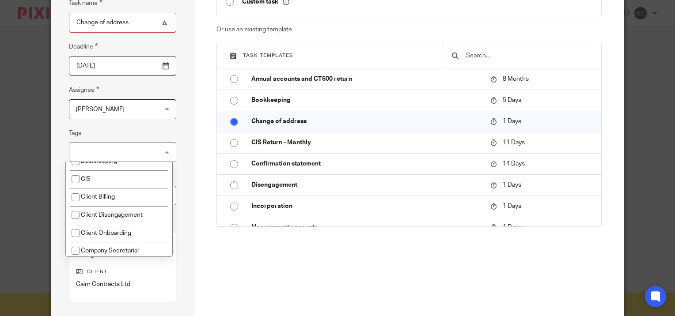
scroll to position [97, 0]
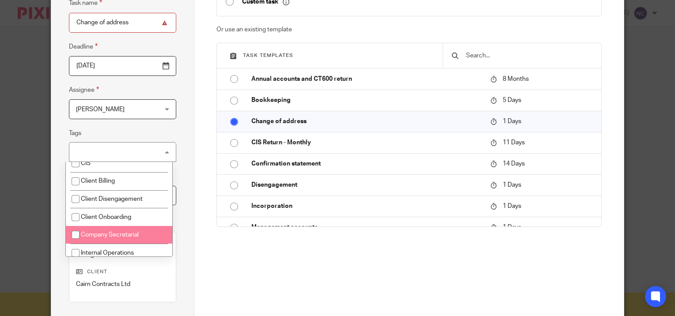
click at [94, 238] on span "Company Secretarial" at bounding box center [110, 235] width 58 height 6
checkbox input "true"
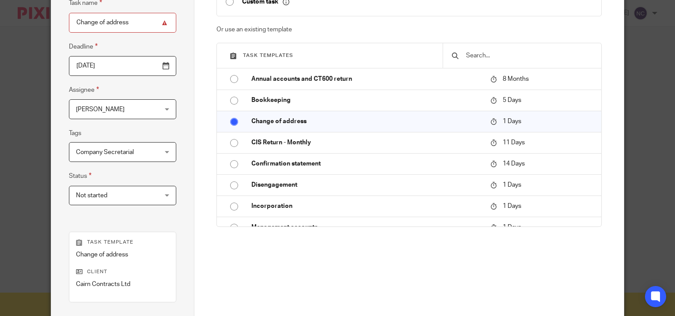
click at [238, 280] on div "Create a custom task Custom task Or use an existing template Task templates Ann…" at bounding box center [409, 133] width 386 height 327
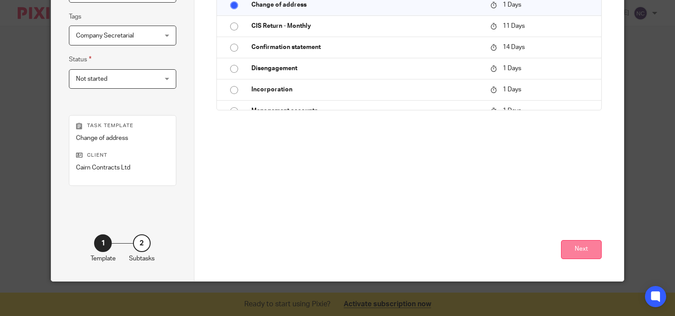
click at [565, 252] on button "Next" at bounding box center [581, 249] width 41 height 19
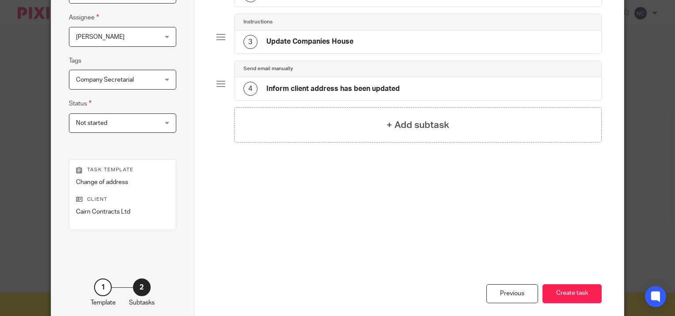
scroll to position [28, 0]
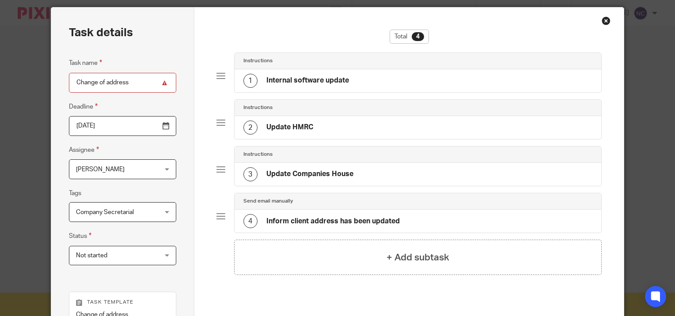
click at [136, 90] on input "Change of address" at bounding box center [122, 83] width 107 height 20
click at [167, 83] on input "Change of address" at bounding box center [122, 83] width 107 height 20
drag, startPoint x: 124, startPoint y: 80, endPoint x: 64, endPoint y: 77, distance: 60.6
click at [64, 77] on div "Task details Task name Change of address Deadline [DATE] Assignee [PERSON_NAME]…" at bounding box center [122, 233] width 143 height 450
type input "D"
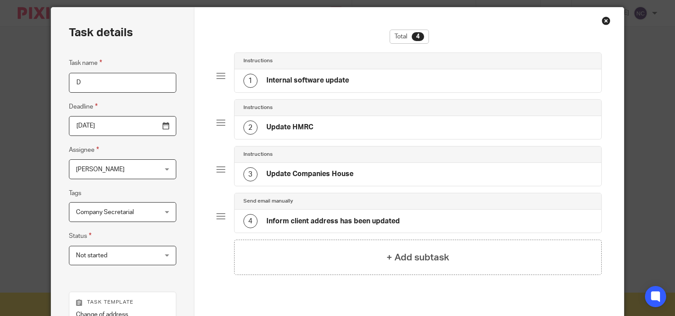
click at [605, 19] on div "Close this dialog window" at bounding box center [605, 20] width 9 height 9
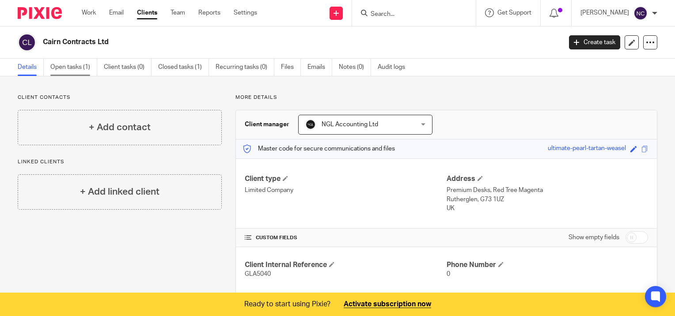
click at [76, 69] on link "Open tasks (1)" at bounding box center [73, 67] width 47 height 17
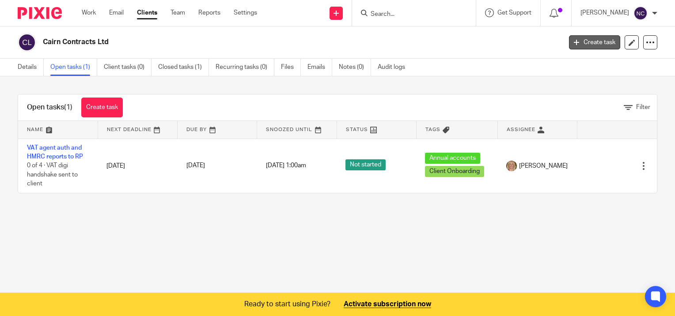
click at [581, 44] on link "Create task" at bounding box center [594, 42] width 51 height 14
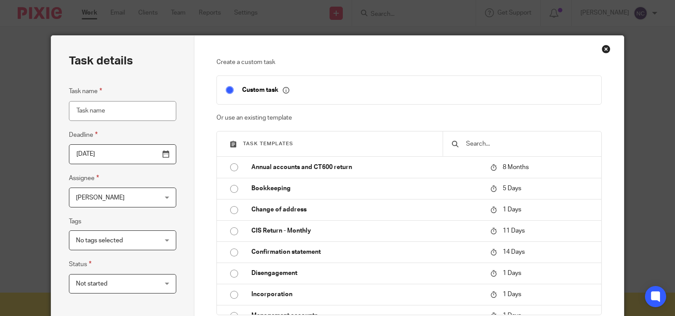
click at [229, 90] on input "checkbox" at bounding box center [229, 90] width 17 height 17
click at [225, 92] on input "checkbox" at bounding box center [229, 90] width 17 height 17
checkbox input "true"
click at [118, 99] on fieldset "Task name" at bounding box center [122, 103] width 107 height 34
click at [120, 109] on input "Task name" at bounding box center [122, 111] width 107 height 20
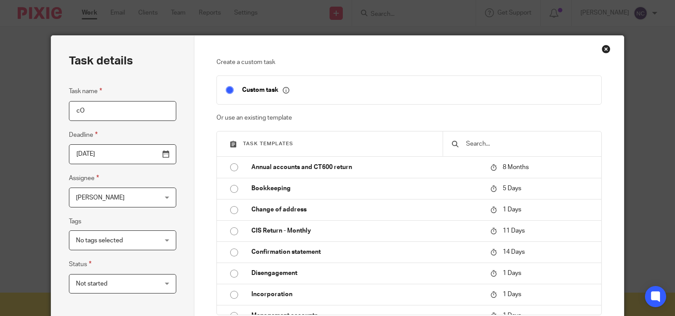
type input "c"
type input "s"
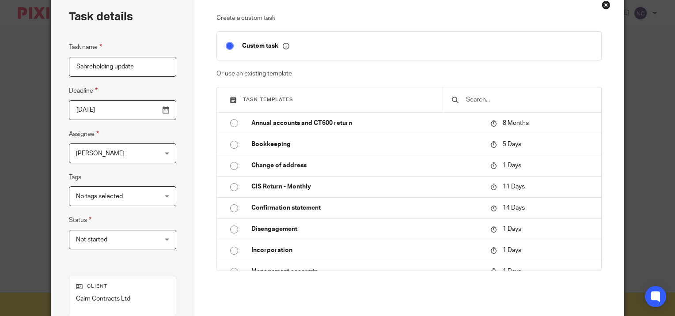
type input "Sahreholding update"
click at [129, 152] on span "[PERSON_NAME]" at bounding box center [116, 153] width 80 height 19
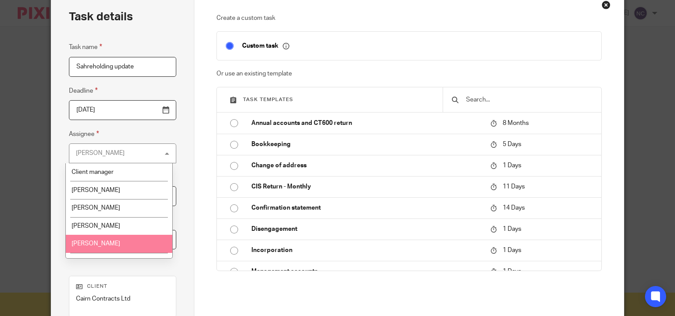
drag, startPoint x: 111, startPoint y: 243, endPoint x: 130, endPoint y: 210, distance: 38.0
click at [112, 243] on li "[PERSON_NAME]" at bounding box center [119, 244] width 107 height 18
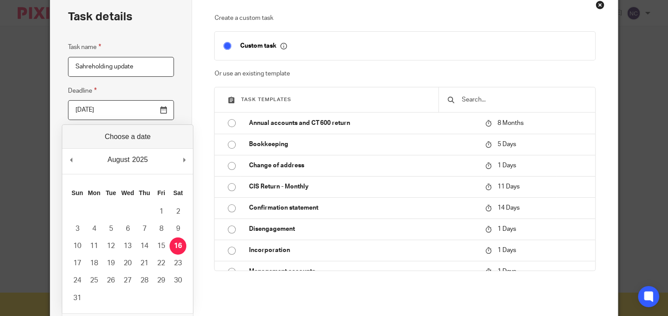
click at [113, 111] on input "2025-08-16" at bounding box center [121, 110] width 106 height 20
type input "2025-08-22"
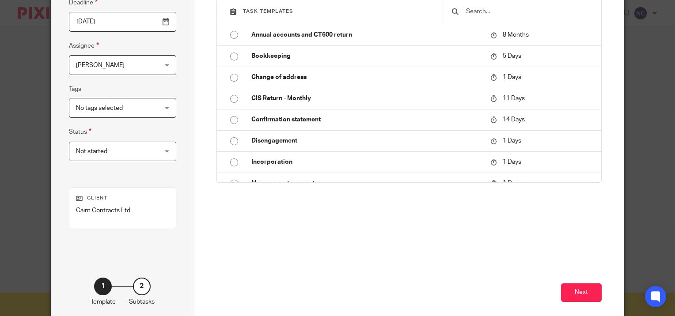
scroll to position [176, 0]
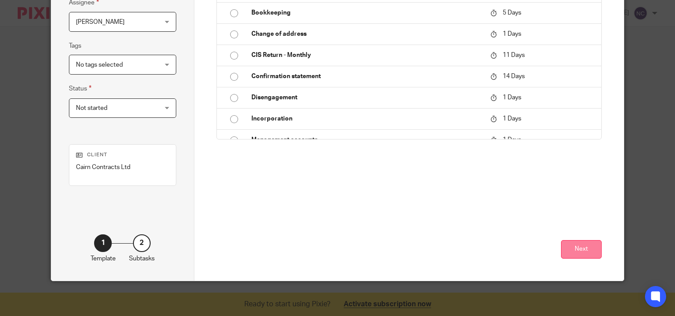
click at [586, 248] on button "Next" at bounding box center [581, 249] width 41 height 19
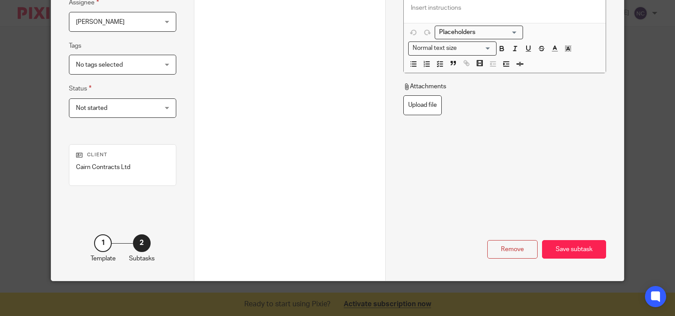
scroll to position [43, 0]
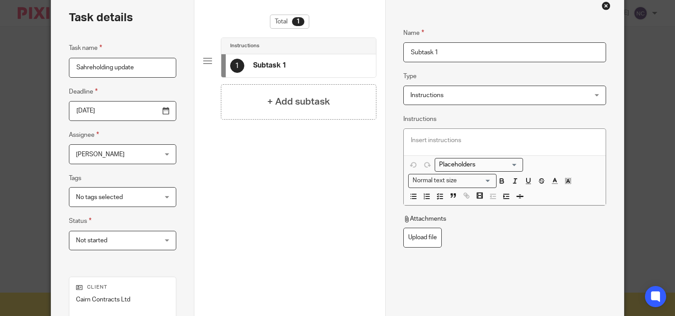
click at [253, 68] on h4 "Subtask 1" at bounding box center [269, 65] width 33 height 9
drag, startPoint x: 445, startPoint y: 53, endPoint x: 366, endPoint y: 49, distance: 79.6
click at [367, 49] on div "Task details Task name Sahreholding update Deadline 2025-08-22 Assignee Jo Wals…" at bounding box center [337, 202] width 573 height 421
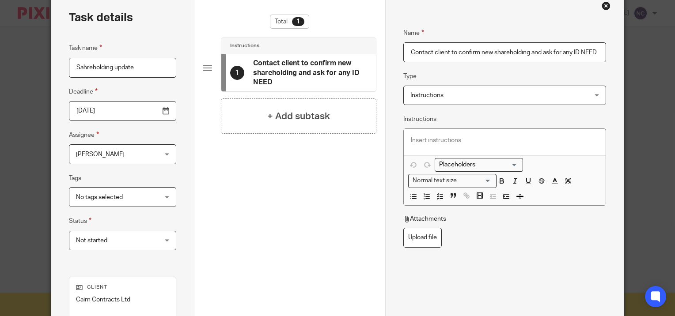
scroll to position [0, 0]
type input "Contact client to confirm new shareholding and ask for any ID etc"
click at [262, 258] on div "Total 1 Instructions 1 Contact client to confirm new shareholding and ask for a…" at bounding box center [289, 144] width 173 height 259
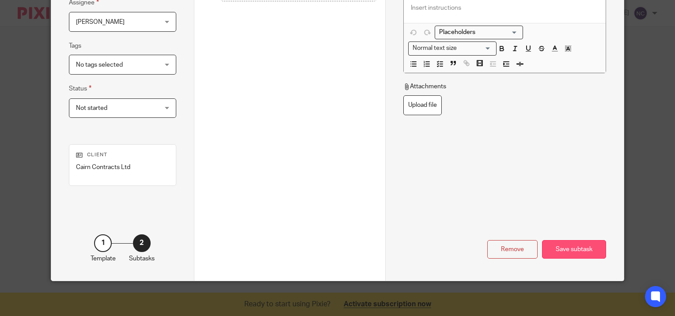
click at [572, 253] on div "Save subtask" at bounding box center [574, 249] width 64 height 19
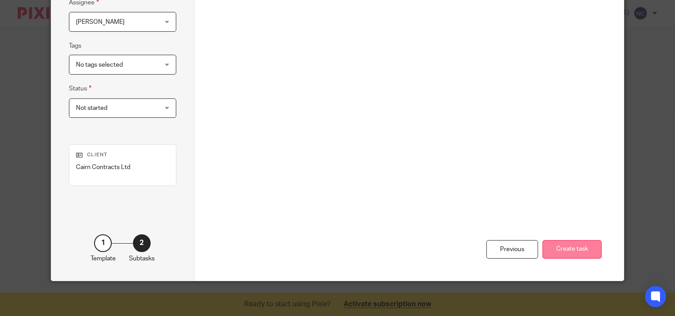
click at [567, 247] on button "Create task" at bounding box center [571, 249] width 59 height 19
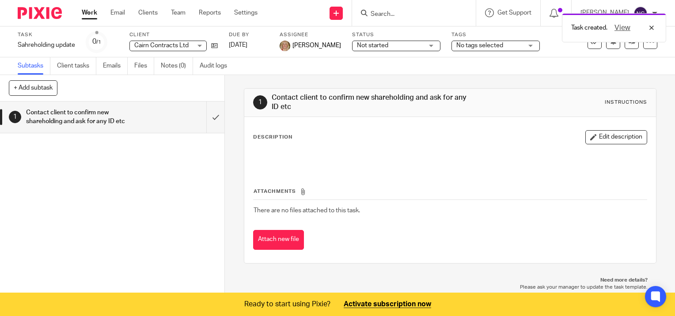
click at [293, 148] on div "Description Edit description" at bounding box center [450, 149] width 394 height 39
click at [606, 132] on button "Edit description" at bounding box center [616, 137] width 62 height 14
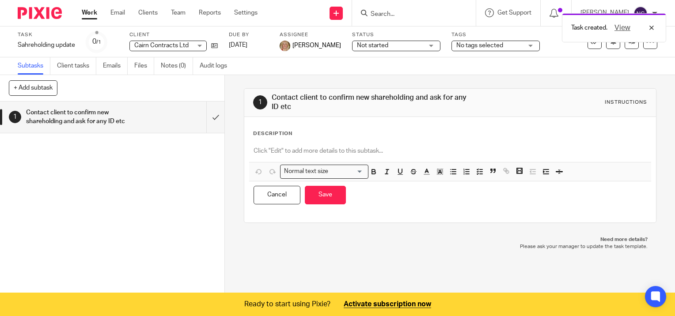
click at [291, 133] on div "Description" at bounding box center [450, 133] width 394 height 7
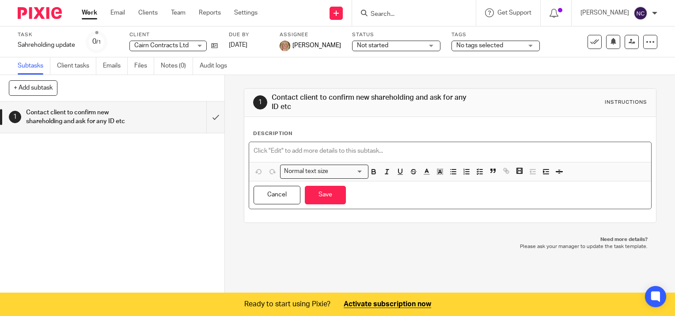
click at [298, 158] on div at bounding box center [450, 152] width 402 height 20
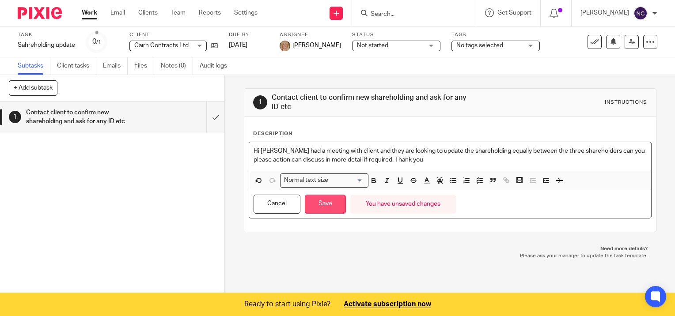
click at [321, 208] on button "Save" at bounding box center [325, 204] width 41 height 19
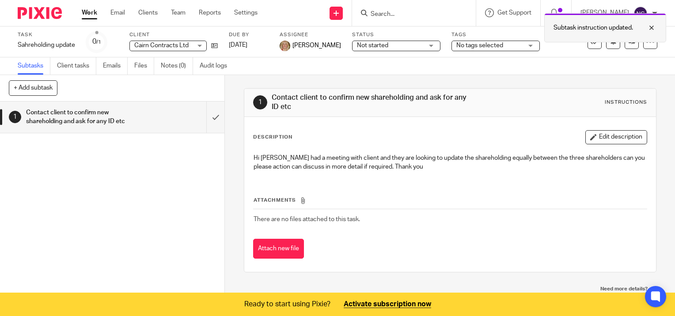
click at [650, 27] on div at bounding box center [645, 28] width 24 height 11
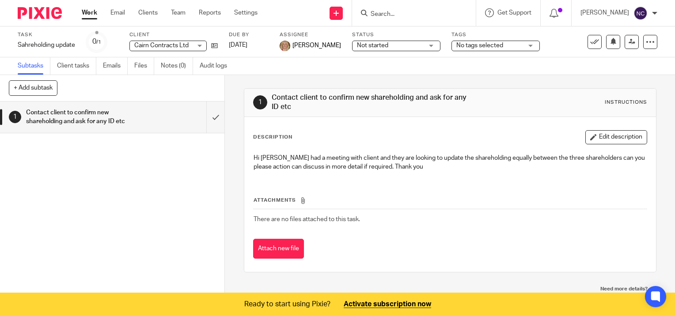
click at [186, 14] on ul "Work Email Clients Team Reports Settings" at bounding box center [176, 12] width 189 height 9
click at [178, 11] on link "Team" at bounding box center [178, 12] width 15 height 9
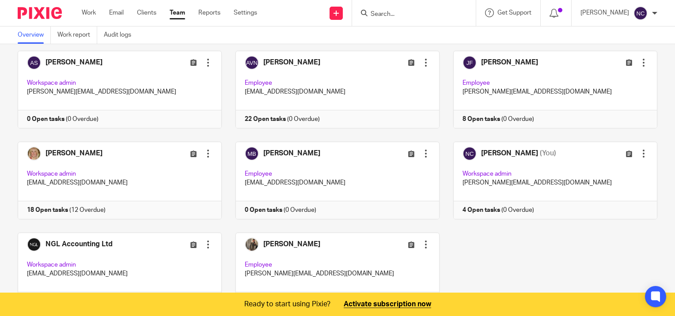
scroll to position [88, 0]
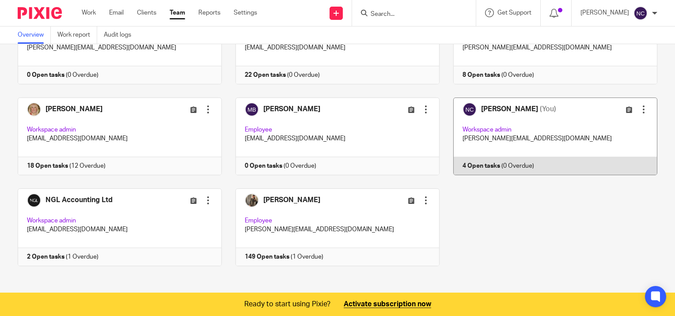
click at [475, 167] on link at bounding box center [548, 137] width 218 height 78
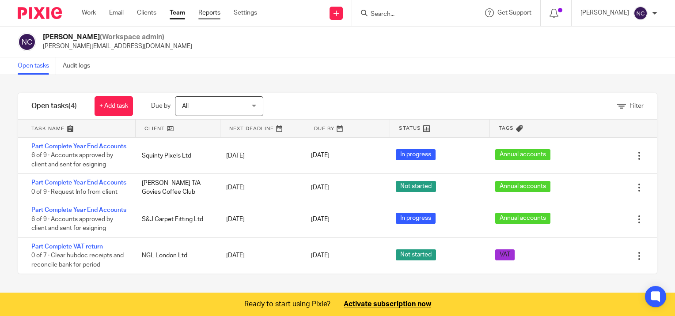
click at [207, 11] on link "Reports" at bounding box center [209, 12] width 22 height 9
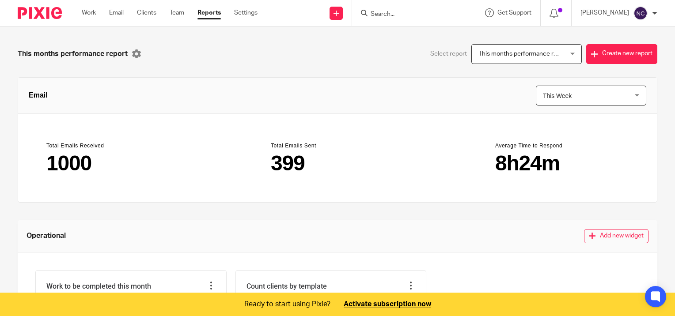
click at [524, 55] on span "This months performance report" at bounding box center [523, 54] width 90 height 6
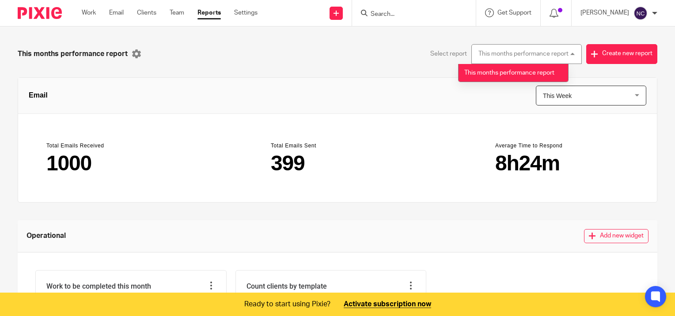
click at [304, 58] on div "This months performance report" at bounding box center [178, 54] width 320 height 20
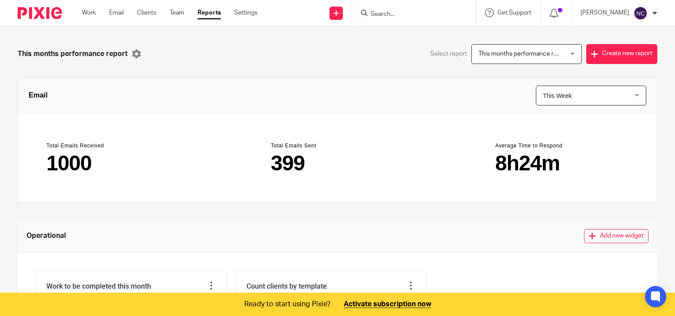
click at [591, 97] on span "This Week" at bounding box center [584, 95] width 82 height 19
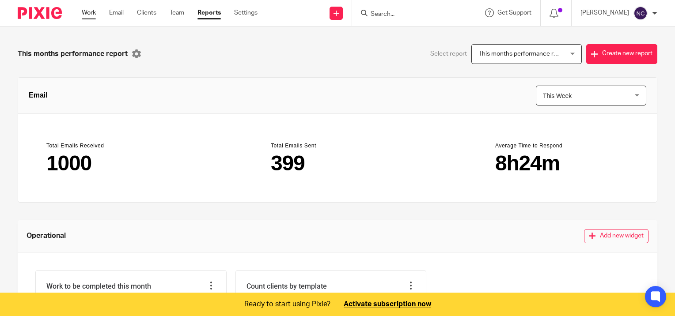
click at [87, 10] on link "Work" at bounding box center [89, 12] width 14 height 9
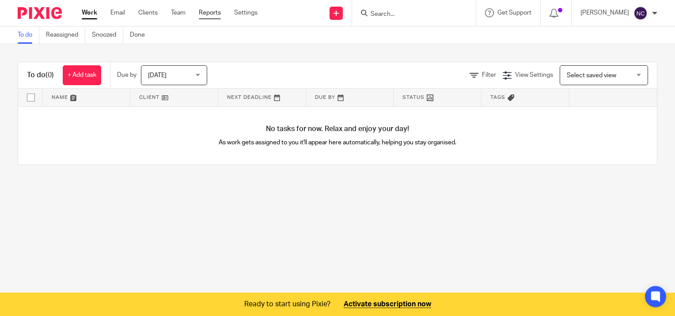
click at [212, 12] on link "Reports" at bounding box center [210, 12] width 22 height 9
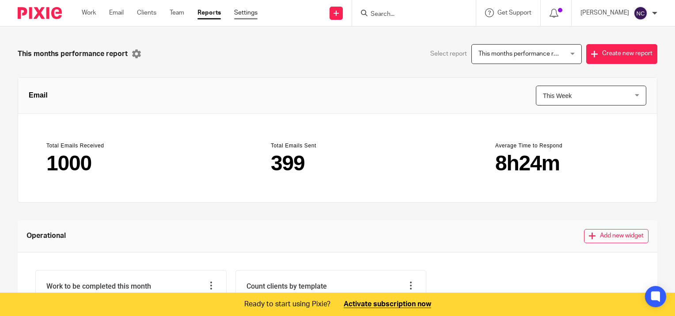
click at [244, 11] on link "Settings" at bounding box center [245, 12] width 23 height 9
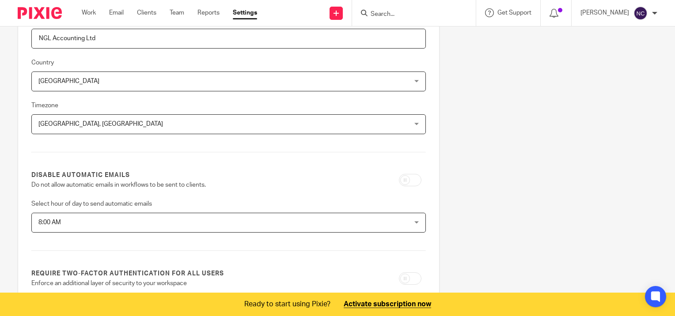
scroll to position [44, 0]
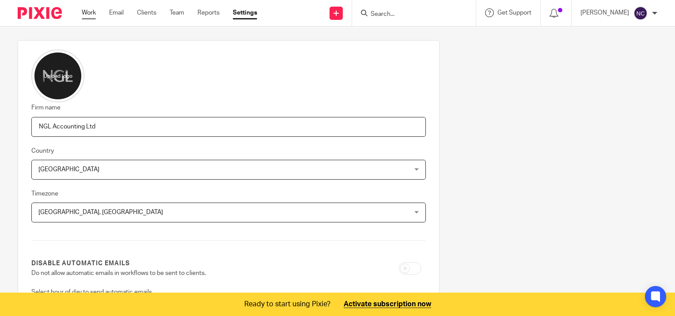
click at [83, 15] on link "Work" at bounding box center [89, 12] width 14 height 9
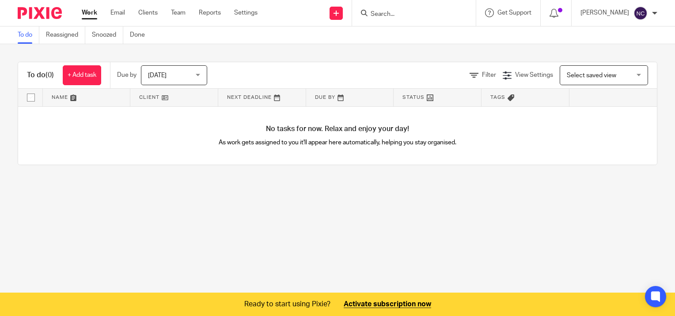
click at [170, 81] on span "[DATE]" at bounding box center [171, 75] width 47 height 19
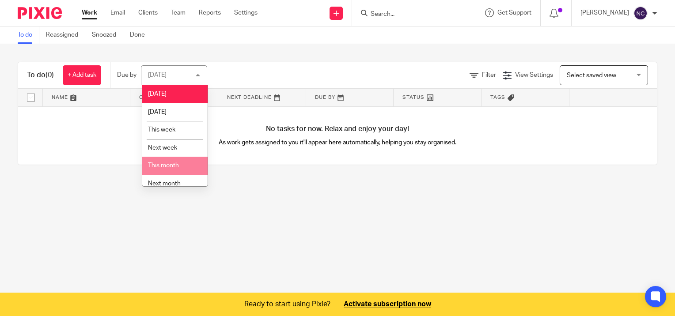
click at [180, 164] on li "This month" at bounding box center [174, 166] width 65 height 18
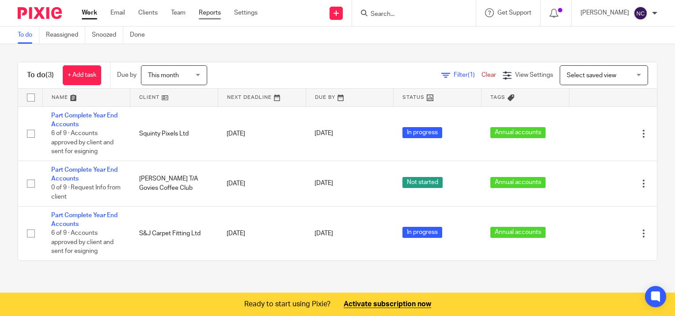
click at [208, 13] on link "Reports" at bounding box center [210, 12] width 22 height 9
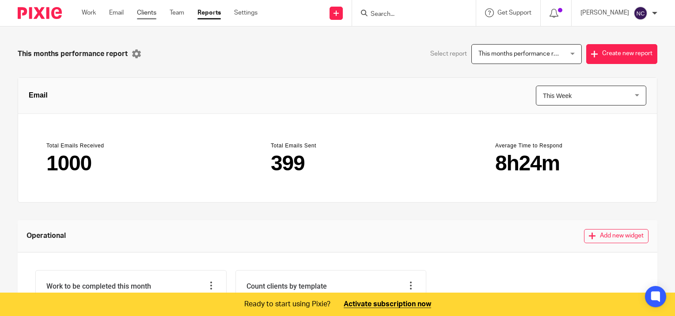
click at [147, 15] on link "Clients" at bounding box center [146, 12] width 19 height 9
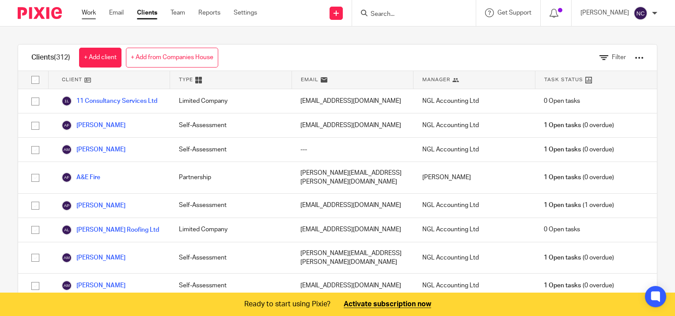
click at [83, 15] on link "Work" at bounding box center [89, 12] width 14 height 9
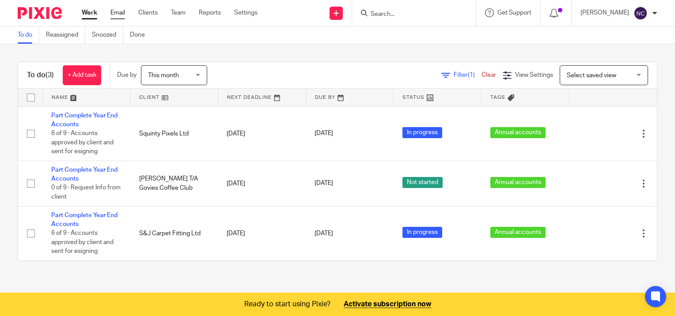
click at [124, 14] on link "Email" at bounding box center [117, 12] width 15 height 9
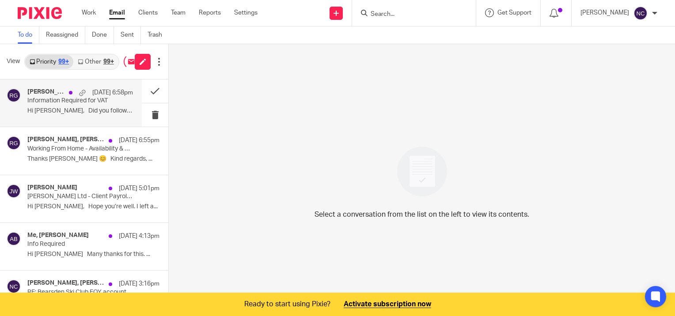
click at [65, 106] on div "Ryan Gailey, Me, Sohail Ahmed Moghulzai 15 Aug 6:58pm Information Required for …" at bounding box center [80, 103] width 106 height 30
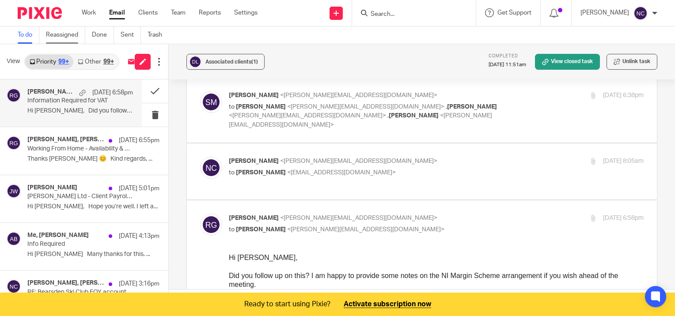
click at [49, 34] on link "Reassigned" at bounding box center [65, 34] width 39 height 17
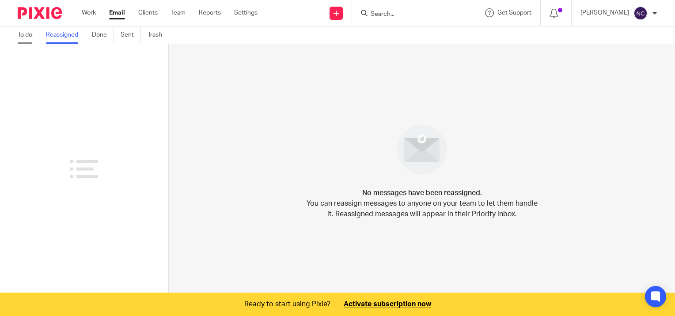
click at [27, 33] on link "To do" at bounding box center [29, 34] width 22 height 17
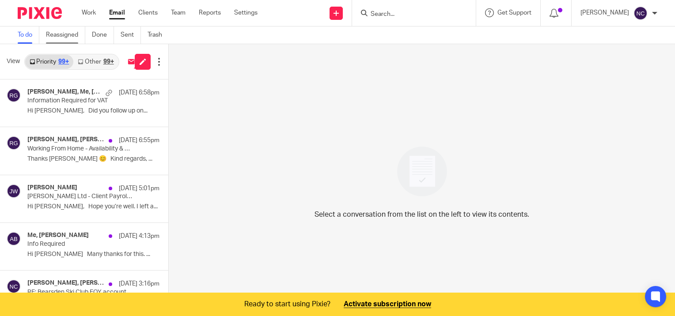
click at [62, 34] on link "Reassigned" at bounding box center [65, 34] width 39 height 17
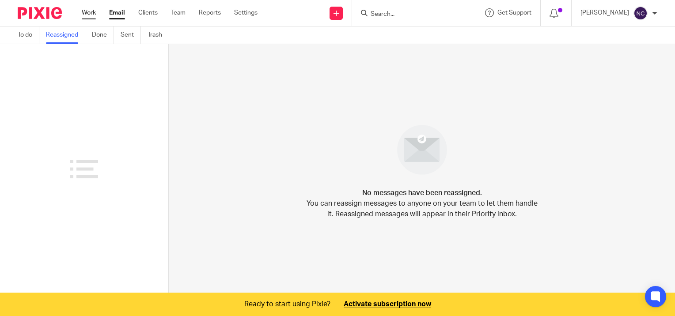
click at [91, 13] on link "Work" at bounding box center [89, 12] width 14 height 9
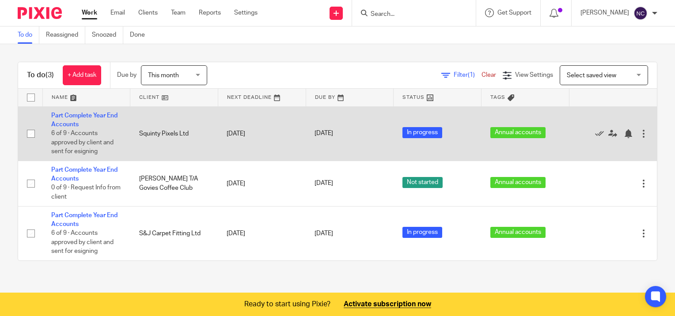
click at [153, 136] on td "Squinty Pixels Ltd" at bounding box center [174, 133] width 88 height 54
click at [95, 117] on link "Part Complete Year End Accounts" at bounding box center [84, 120] width 66 height 15
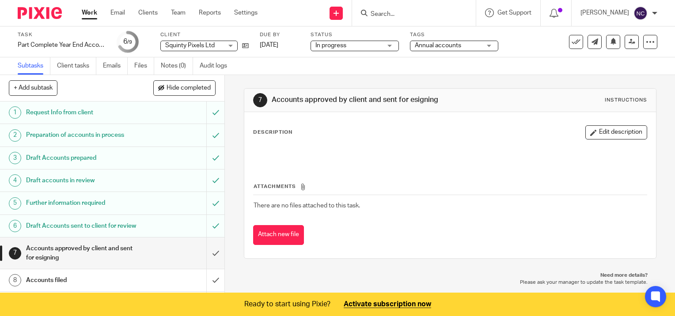
click at [375, 16] on input "Search" at bounding box center [409, 15] width 79 height 8
type input "squinty"
click at [431, 38] on link at bounding box center [423, 34] width 110 height 13
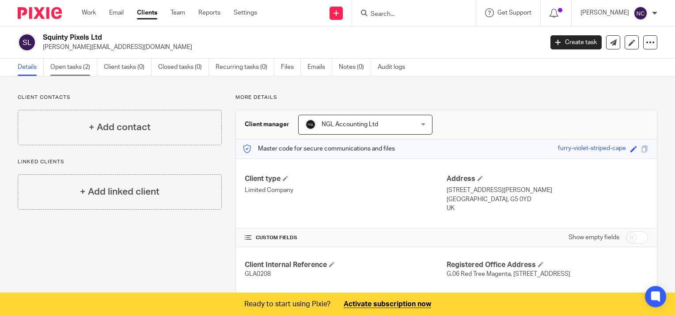
click at [67, 74] on link "Open tasks (2)" at bounding box center [73, 67] width 47 height 17
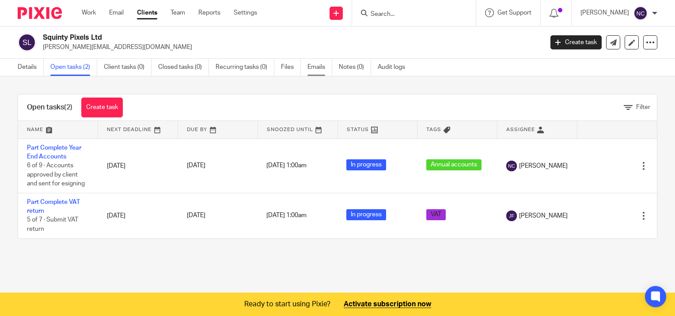
click at [323, 68] on link "Emails" at bounding box center [319, 67] width 25 height 17
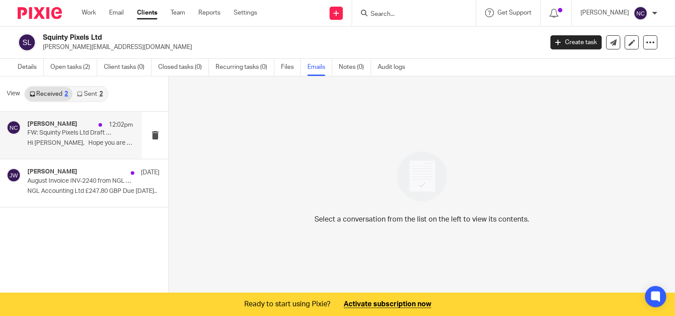
click at [81, 136] on p "FW: Squinty Pixels Ltd Draft Accounts & Tax to 30th April 2025" at bounding box center [69, 133] width 84 height 8
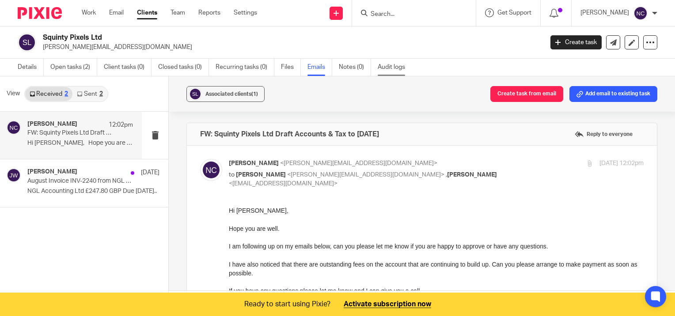
click at [390, 68] on link "Audit logs" at bounding box center [395, 67] width 34 height 17
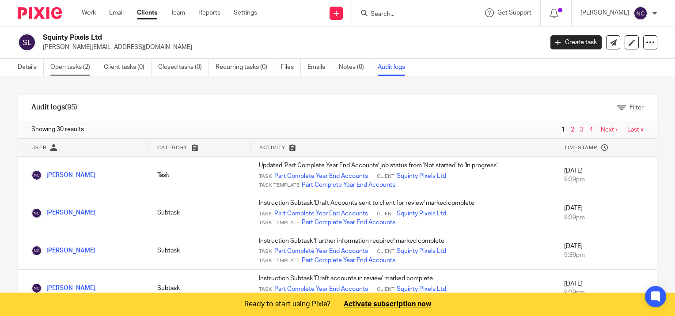
click at [63, 72] on link "Open tasks (2)" at bounding box center [73, 67] width 47 height 17
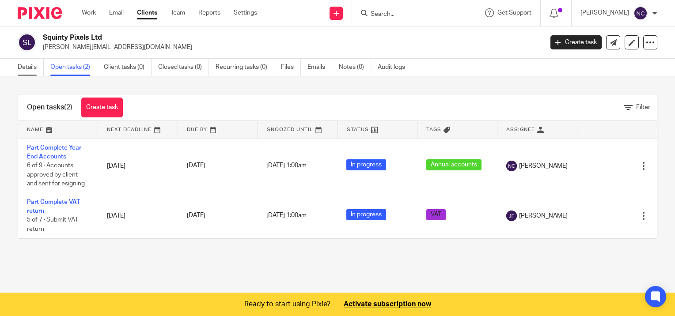
click at [25, 72] on link "Details" at bounding box center [31, 67] width 26 height 17
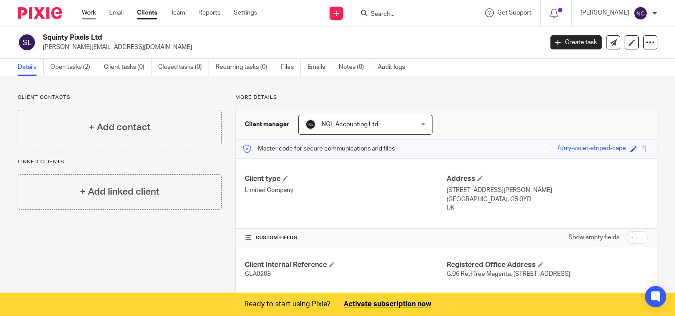
click at [85, 15] on link "Work" at bounding box center [89, 12] width 14 height 9
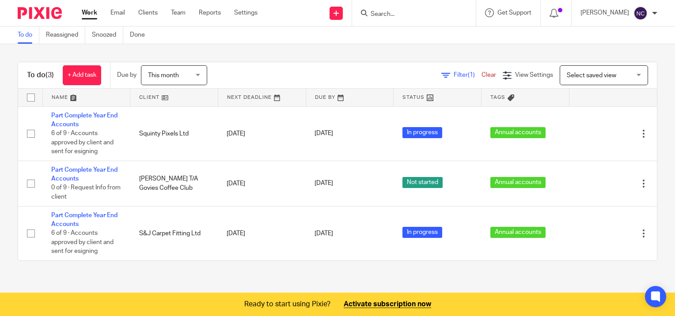
click at [193, 76] on span "This month" at bounding box center [171, 75] width 47 height 19
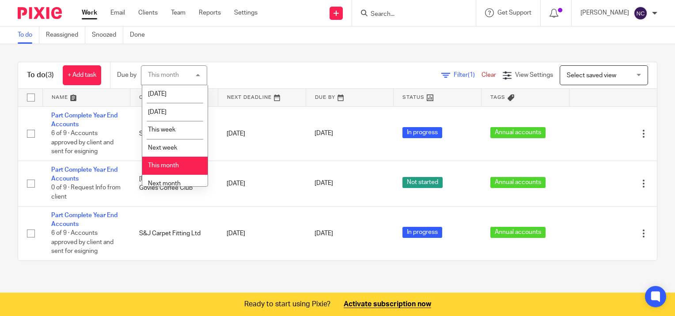
click at [247, 73] on div "Filter (1) Clear View Settings View Settings (1) Filters Clear Save Manage save…" at bounding box center [440, 75] width 434 height 20
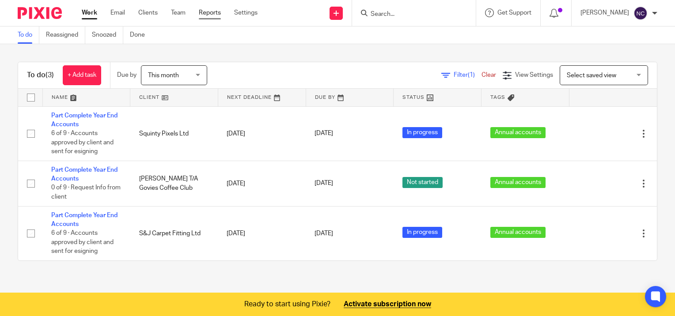
click at [214, 12] on link "Reports" at bounding box center [210, 12] width 22 height 9
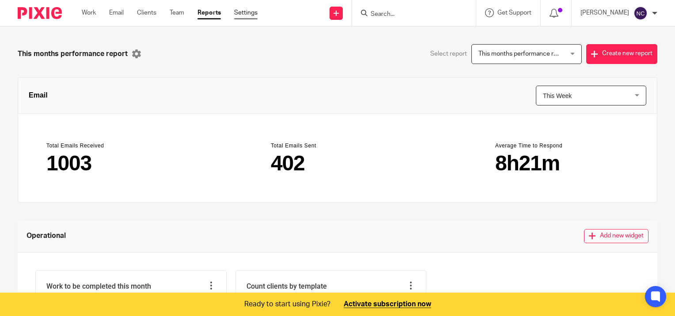
click at [246, 11] on link "Settings" at bounding box center [245, 12] width 23 height 9
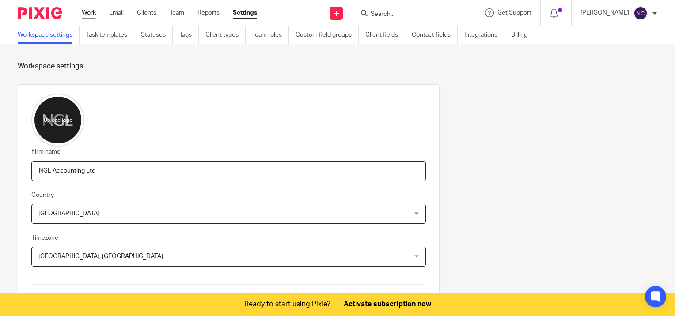
click at [93, 11] on link "Work" at bounding box center [89, 12] width 14 height 9
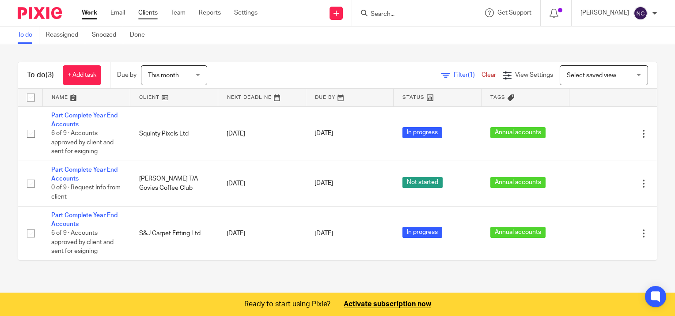
click at [148, 10] on link "Clients" at bounding box center [147, 12] width 19 height 9
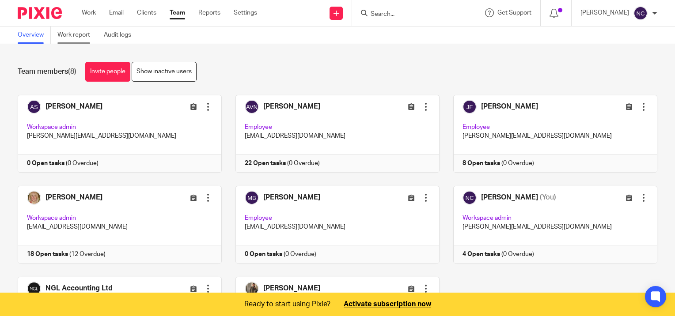
click at [68, 34] on link "Work report" at bounding box center [77, 34] width 40 height 17
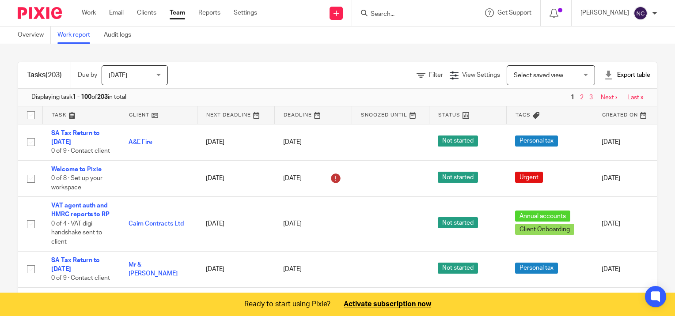
click at [166, 76] on div "Today Today" at bounding box center [135, 75] width 66 height 20
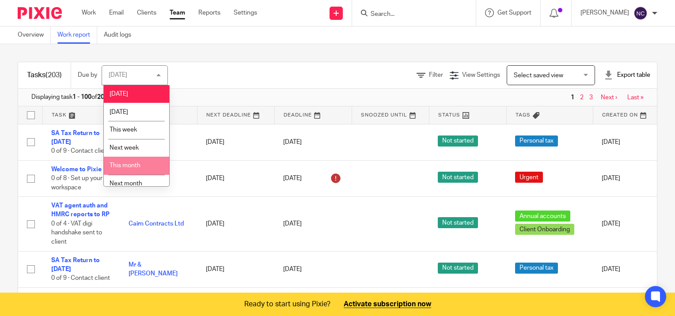
click at [146, 165] on li "This month" at bounding box center [136, 166] width 65 height 18
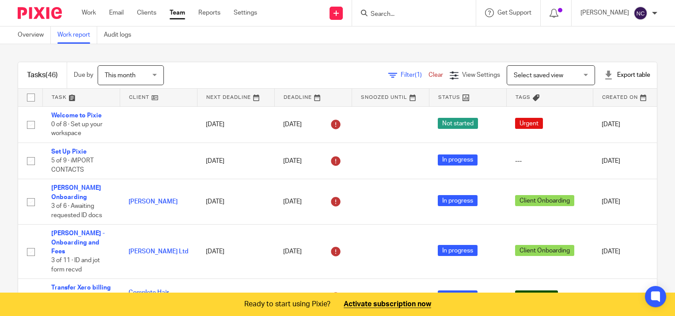
click at [609, 75] on div "Export table" at bounding box center [627, 75] width 46 height 9
click at [604, 109] on link "Excel spreadsheet" at bounding box center [604, 108] width 51 height 6
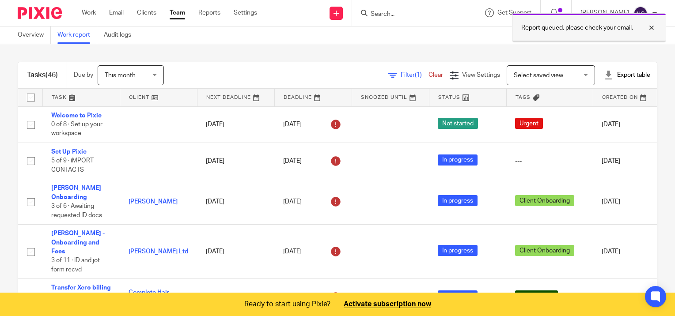
click at [592, 26] on p "Report queued, please check your email." at bounding box center [577, 27] width 112 height 9
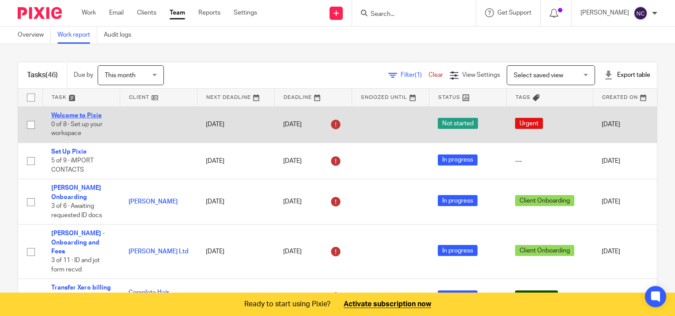
click at [86, 116] on link "Welcome to Pixie" at bounding box center [76, 116] width 50 height 6
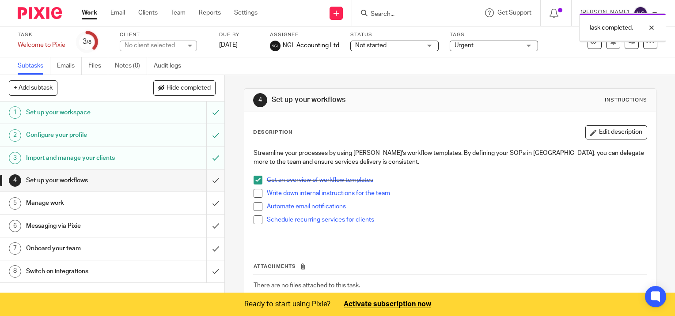
click at [205, 185] on input "submit" at bounding box center [112, 181] width 224 height 22
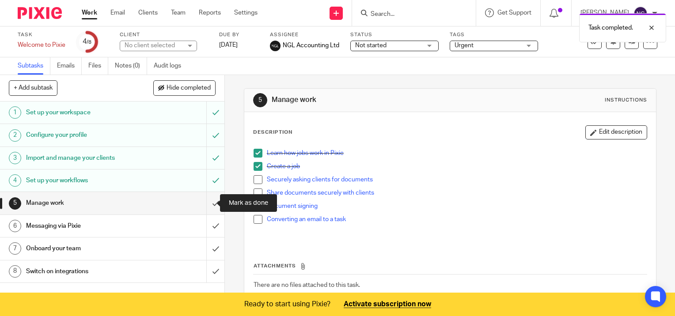
click at [208, 200] on input "submit" at bounding box center [112, 203] width 224 height 22
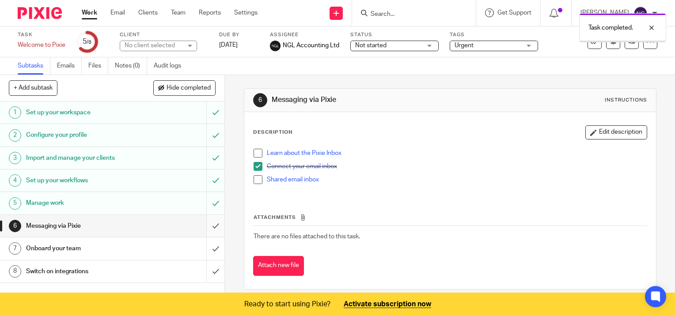
scroll to position [8, 0]
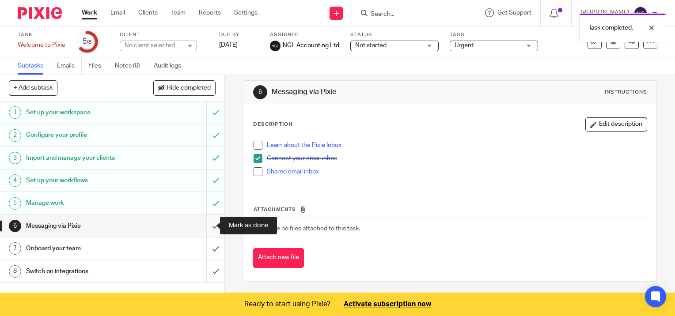
click at [205, 222] on input "submit" at bounding box center [112, 226] width 224 height 22
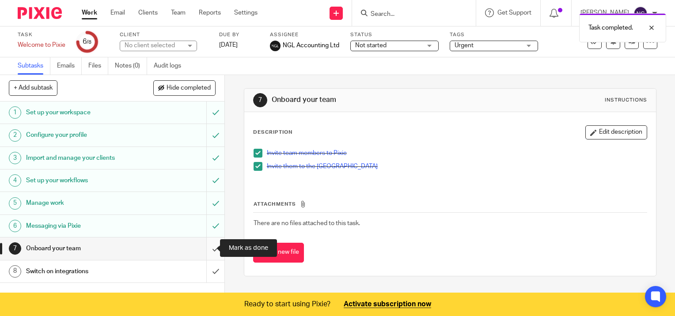
click at [205, 250] on input "submit" at bounding box center [112, 249] width 224 height 22
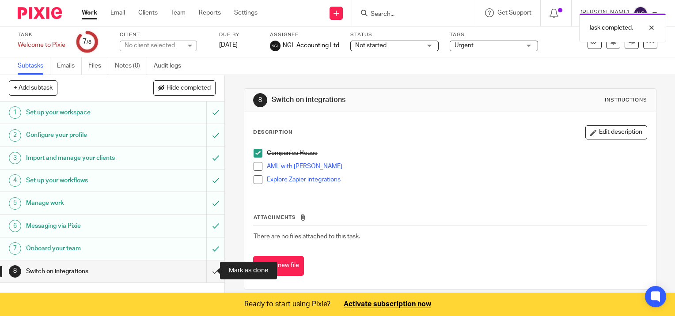
click at [209, 268] on input "submit" at bounding box center [112, 272] width 224 height 22
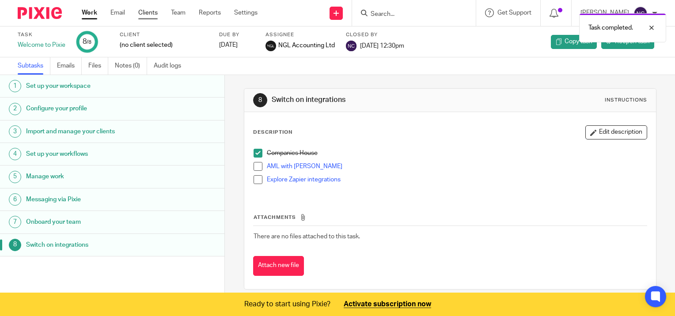
click at [156, 15] on link "Clients" at bounding box center [147, 12] width 19 height 9
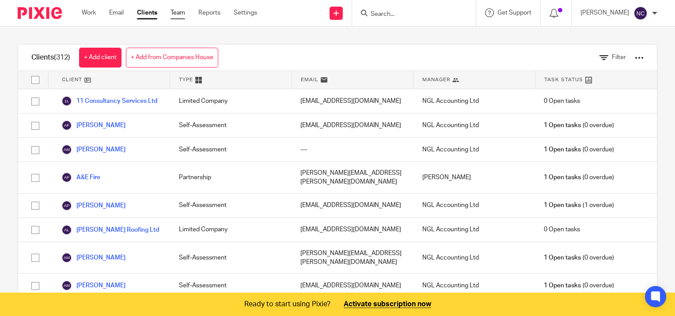
click at [172, 15] on link "Team" at bounding box center [177, 12] width 15 height 9
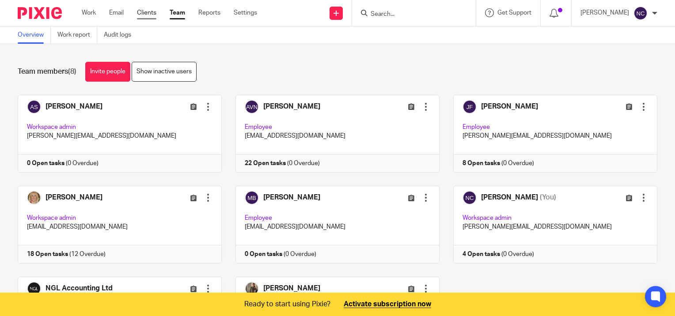
click at [143, 13] on link "Clients" at bounding box center [146, 12] width 19 height 9
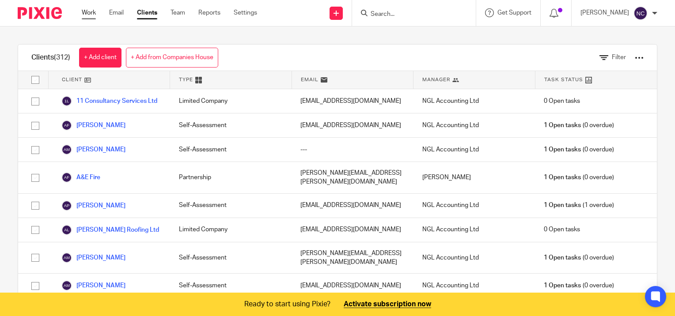
click at [84, 12] on link "Work" at bounding box center [89, 12] width 14 height 9
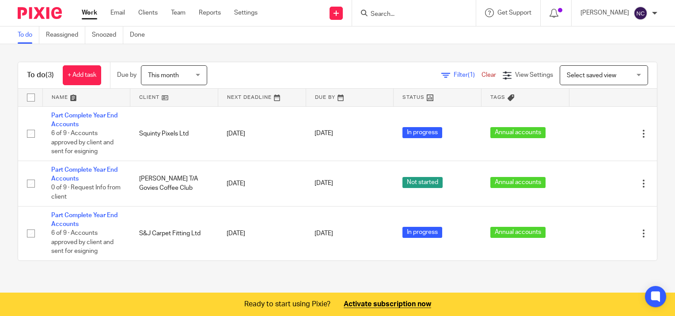
drag, startPoint x: 150, startPoint y: 10, endPoint x: 157, endPoint y: 21, distance: 13.7
click at [150, 10] on link "Clients" at bounding box center [147, 12] width 19 height 9
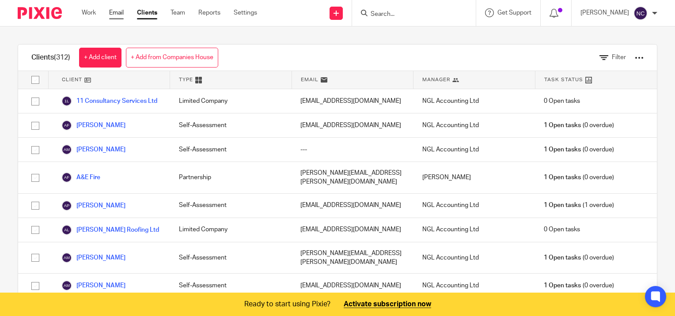
click at [117, 16] on link "Email" at bounding box center [116, 12] width 15 height 9
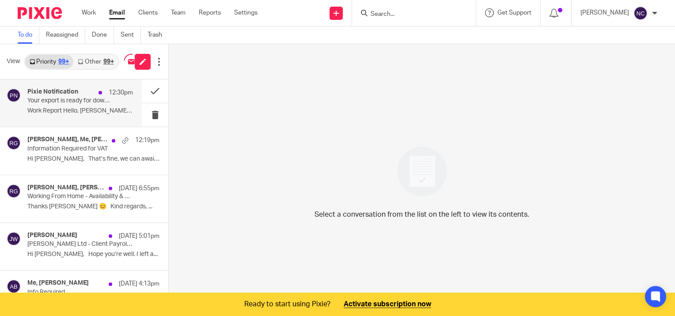
click at [72, 105] on div "Pixie Notification 12:30pm Your export is ready for download Work Report Hello,…" at bounding box center [80, 103] width 106 height 30
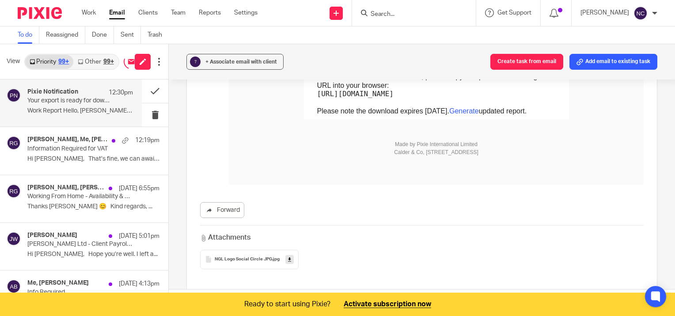
scroll to position [176, 0]
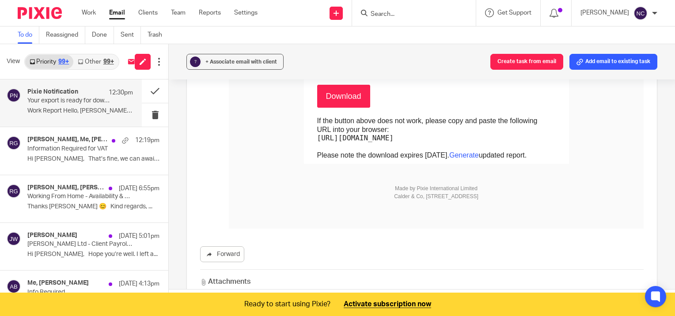
click at [317, 85] on link "Download" at bounding box center [343, 96] width 53 height 23
click at [86, 62] on link "Other 99+" at bounding box center [95, 62] width 45 height 14
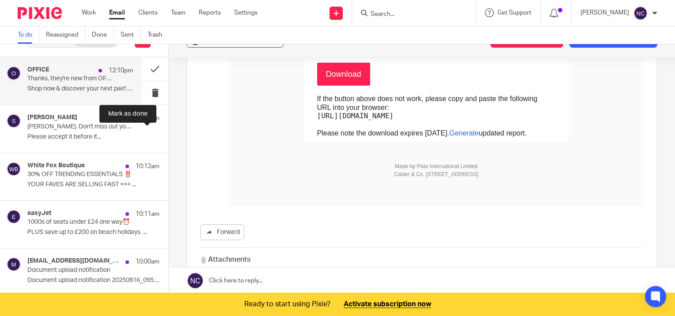
scroll to position [0, 0]
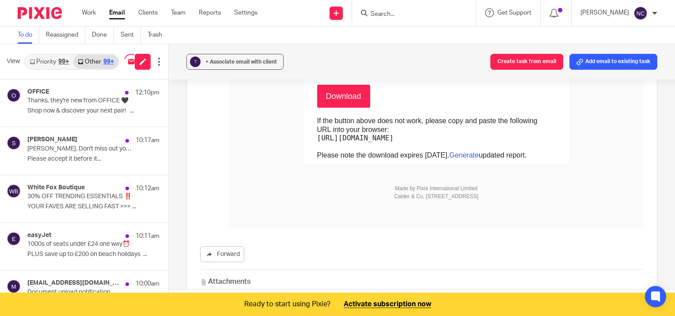
drag, startPoint x: 93, startPoint y: 64, endPoint x: 265, endPoint y: 230, distance: 238.6
click at [265, 230] on div "Forward Attachments NGL Logo Social Circle JPG .jpg" at bounding box center [421, 152] width 443 height 323
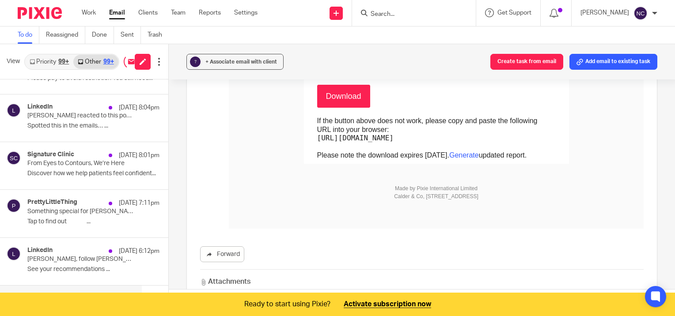
scroll to position [839, 0]
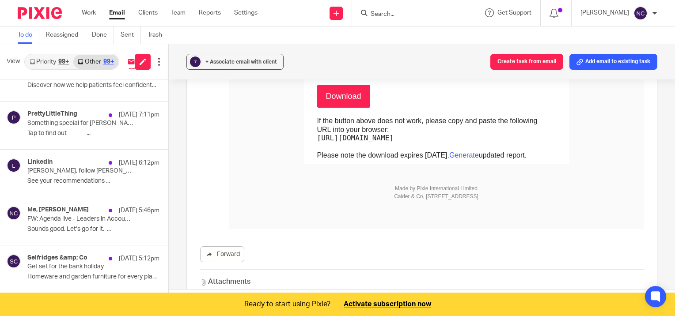
click at [42, 60] on link "Priority 99+" at bounding box center [49, 62] width 48 height 14
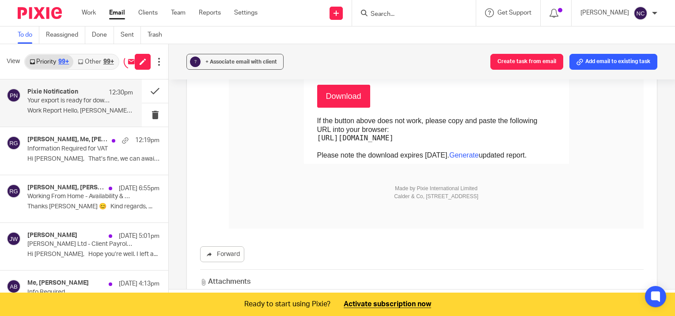
scroll to position [22, 0]
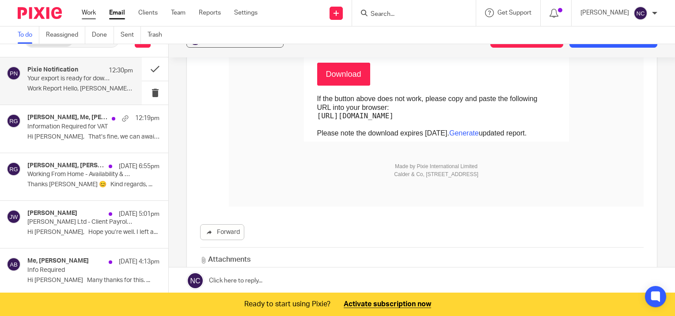
click at [93, 15] on link "Work" at bounding box center [89, 12] width 14 height 9
